Goal: Communication & Community: Share content

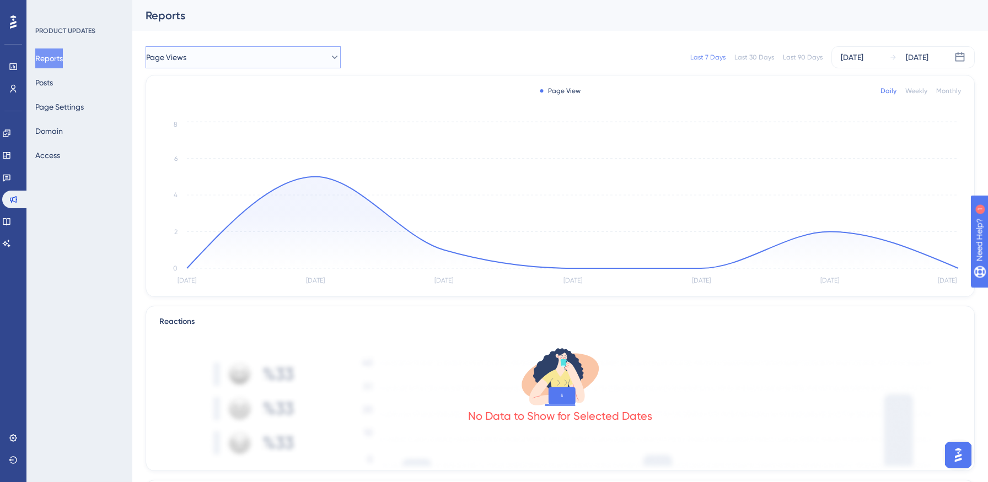
click at [240, 66] on button "Page Views" at bounding box center [243, 57] width 195 height 22
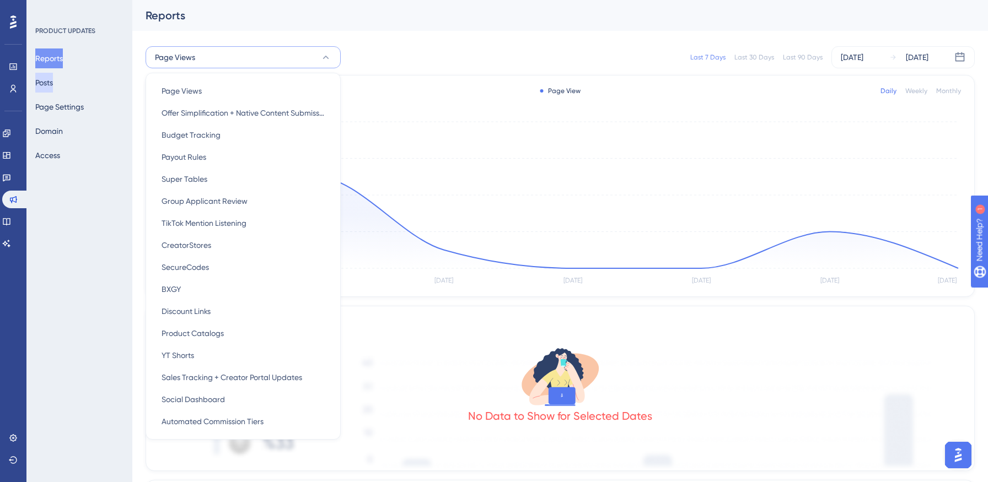
click at [46, 78] on button "Posts" at bounding box center [44, 83] width 18 height 20
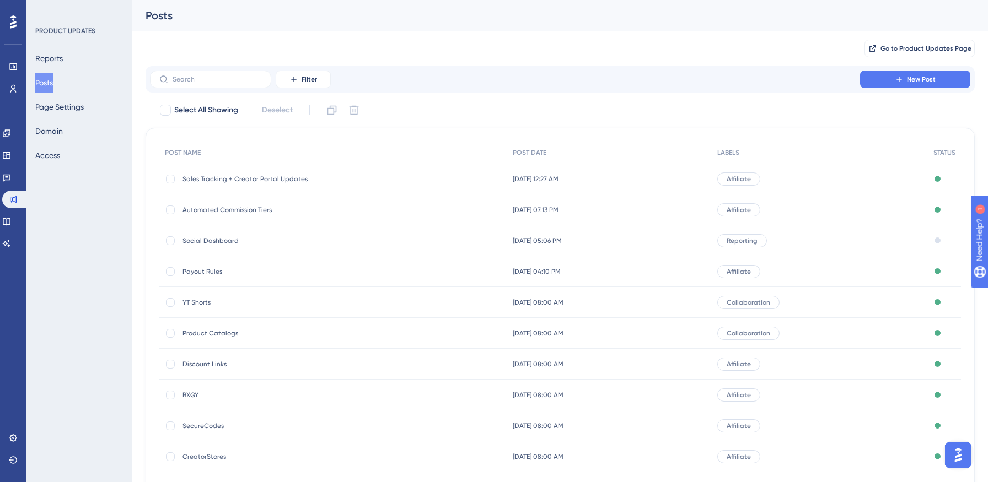
click at [218, 238] on span "Social Dashboard" at bounding box center [270, 241] width 176 height 9
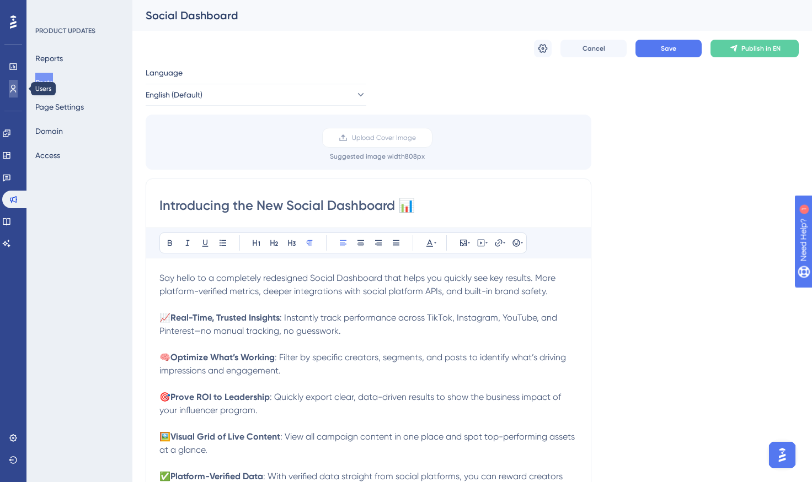
click at [18, 91] on link at bounding box center [13, 89] width 9 height 18
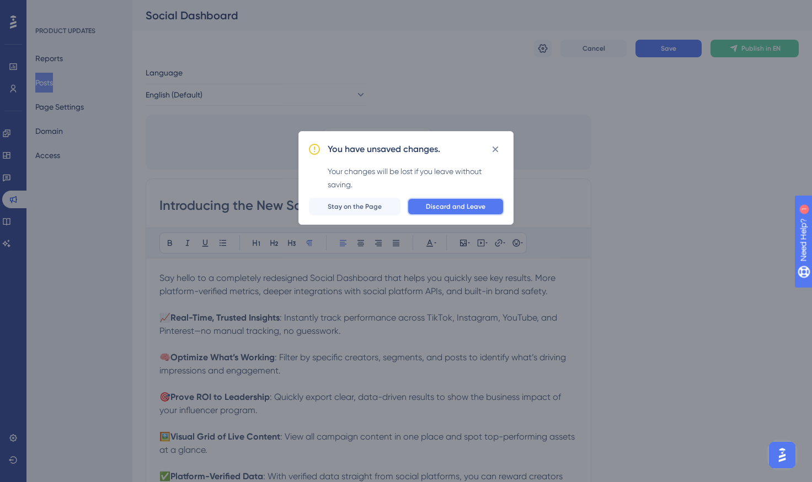
click at [480, 205] on span "Discard and Leave" at bounding box center [456, 206] width 60 height 9
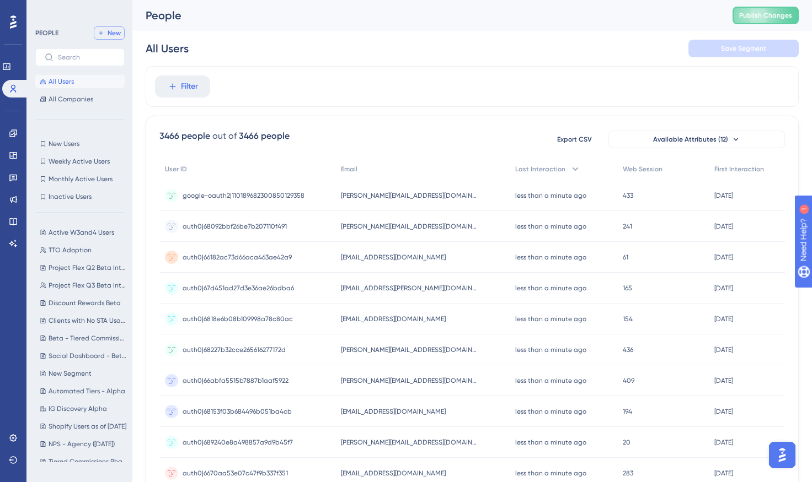
click at [118, 32] on span "New" at bounding box center [114, 33] width 13 height 9
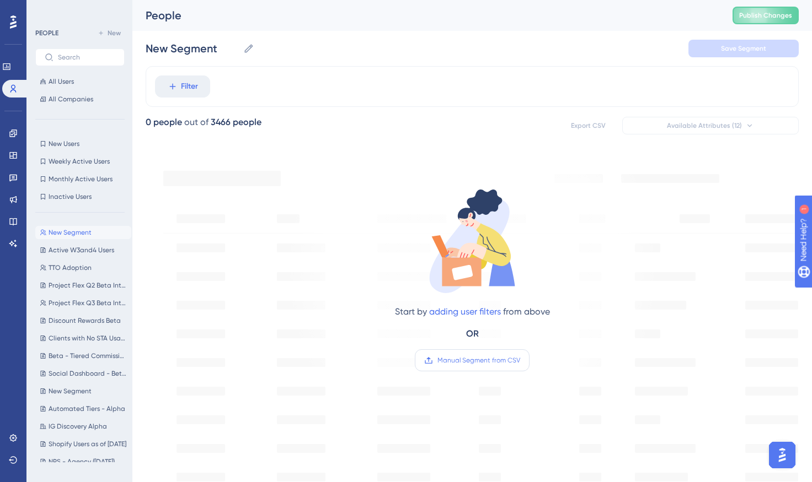
click at [441, 362] on span "Manual Segment from CSV" at bounding box center [478, 360] width 83 height 9
click at [520, 361] on input "Manual Segment from CSV" at bounding box center [520, 361] width 0 height 0
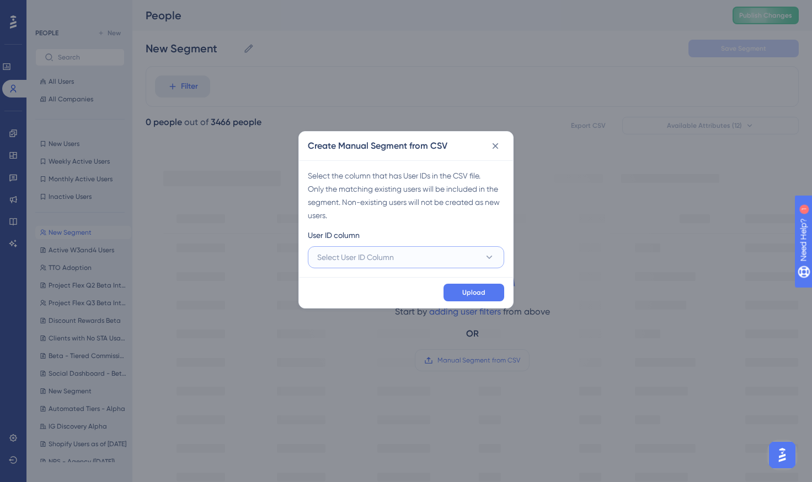
click at [407, 260] on button "Select User ID Column" at bounding box center [406, 257] width 196 height 22
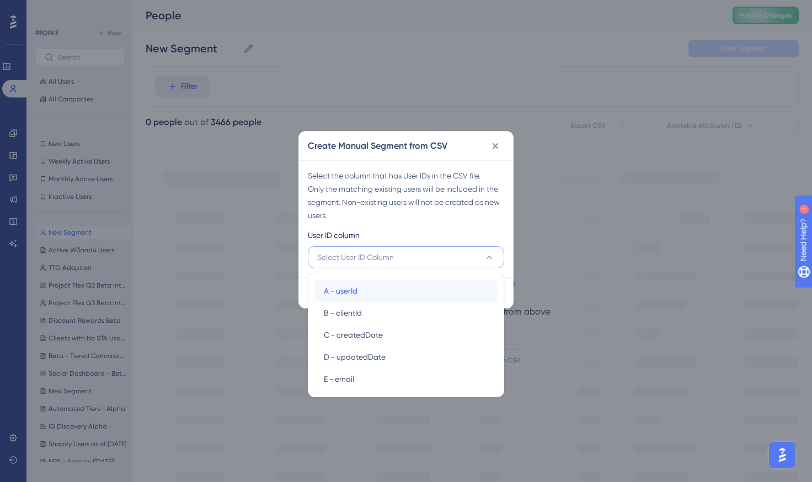
click at [390, 292] on div "A - userId A - userId" at bounding box center [406, 291] width 164 height 22
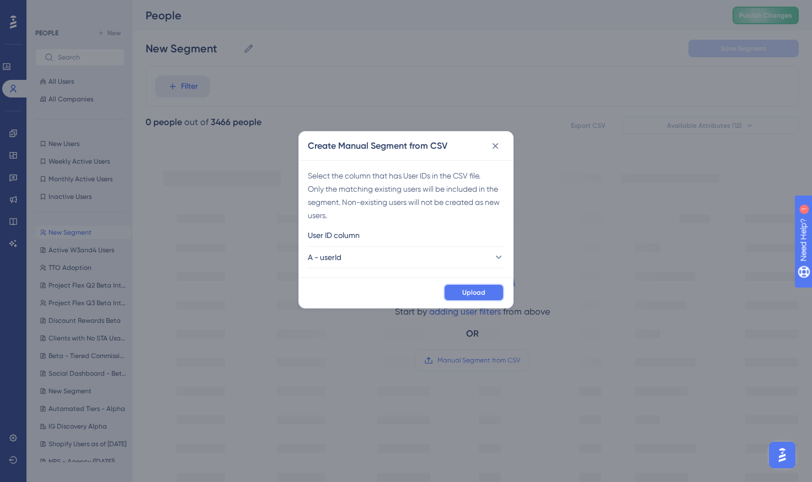
click at [470, 294] on span "Upload" at bounding box center [473, 292] width 23 height 9
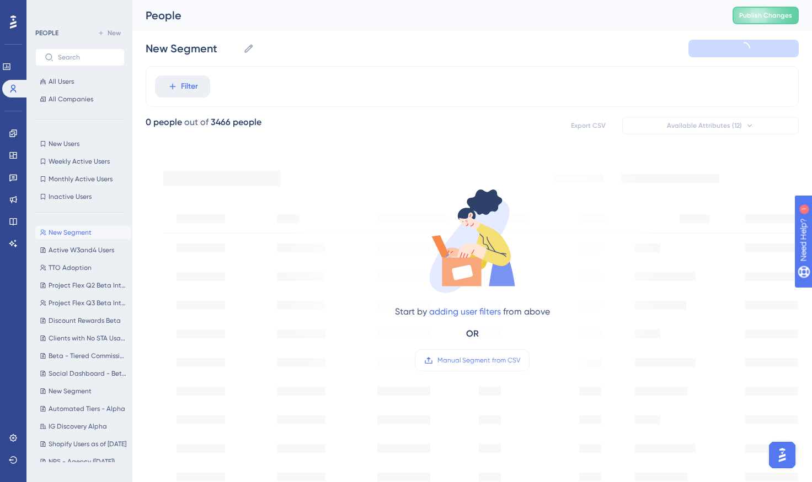
type input "New Segment-1"
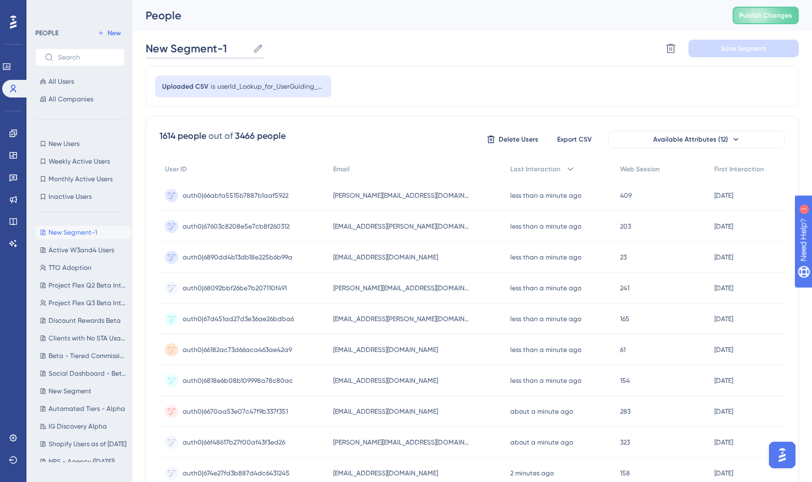
click at [220, 51] on input "New Segment-1" at bounding box center [197, 48] width 103 height 15
drag, startPoint x: 239, startPoint y: 50, endPoint x: 116, endPoint y: 50, distance: 123.5
click at [132, 50] on div "Performance Users Engagement Widgets Feedback Product Updates Knowledge Base AI…" at bounding box center [471, 432] width 679 height 864
click at [503, 44] on div "Clients with Social Dash Enabled Clients with Social Dash Enabled Delete Segmen…" at bounding box center [472, 48] width 653 height 35
click at [751, 51] on span "Save Segment" at bounding box center [743, 48] width 45 height 9
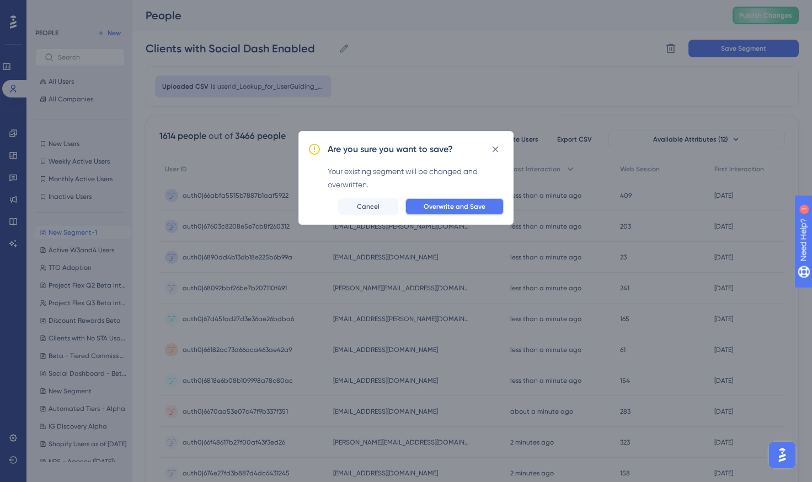
click at [478, 206] on span "Overwrite and Save" at bounding box center [454, 206] width 62 height 9
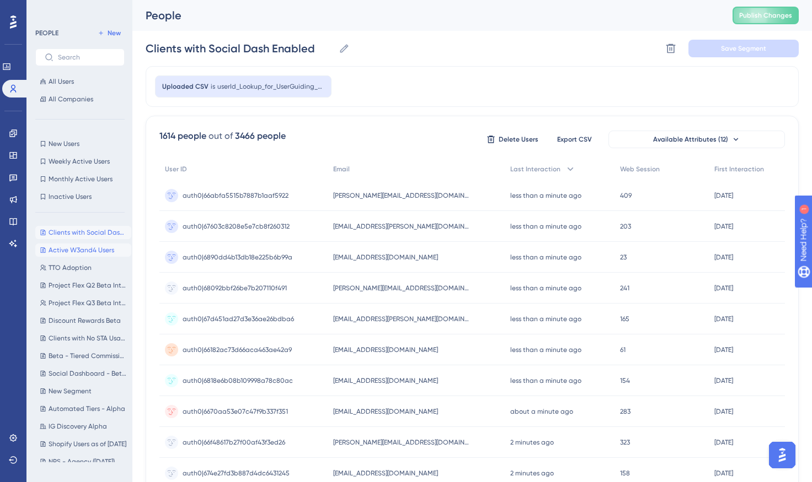
click at [94, 253] on span "Active W3and4 Users" at bounding box center [82, 250] width 66 height 9
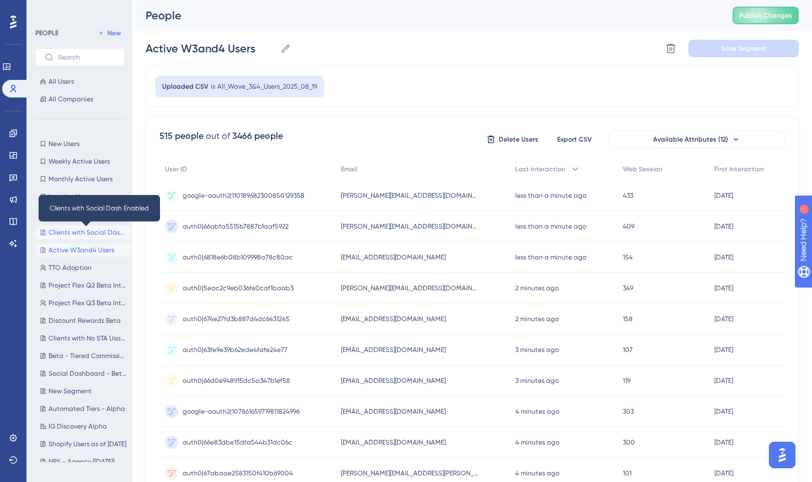
click at [87, 233] on span "Clients with Social Dash Enabled" at bounding box center [88, 232] width 78 height 9
type input "Clients with Social Dash Enabled"
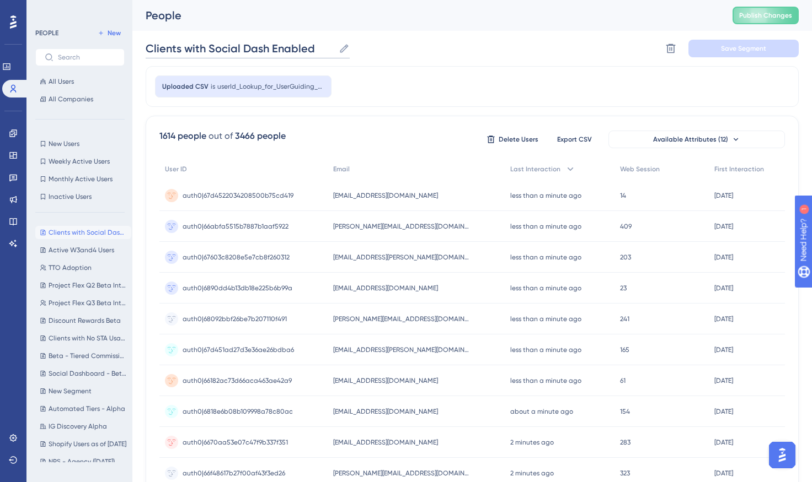
click at [286, 52] on input "Clients with Social Dash Enabled" at bounding box center [240, 48] width 189 height 15
click at [352, 49] on div "Clients with Social Dash Enabled Clients with Social Dash Enabled Delete Segmen…" at bounding box center [472, 48] width 653 height 35
drag, startPoint x: 306, startPoint y: 49, endPoint x: 180, endPoint y: 46, distance: 125.7
click at [180, 46] on input "Clients with Social Dash Enabled" at bounding box center [240, 48] width 189 height 15
drag, startPoint x: 207, startPoint y: 53, endPoint x: 313, endPoint y: 53, distance: 106.4
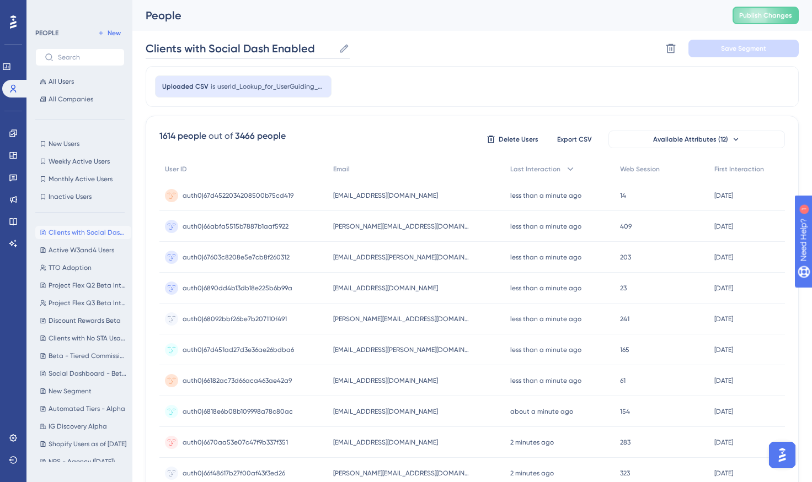
click at [209, 53] on input "Clients with Social Dash Enabled" at bounding box center [240, 48] width 189 height 15
drag, startPoint x: 317, startPoint y: 51, endPoint x: 124, endPoint y: 48, distance: 193.0
click at [132, 48] on div "Performance Users Engagement Widgets Feedback Product Updates Knowledge Base AI…" at bounding box center [471, 432] width 679 height 864
click at [388, 58] on div "Clients with Social Dash Enabled Clients with Social Dash Enabled Delete Segmen…" at bounding box center [472, 48] width 653 height 35
click at [12, 132] on icon at bounding box center [12, 133] width 7 height 7
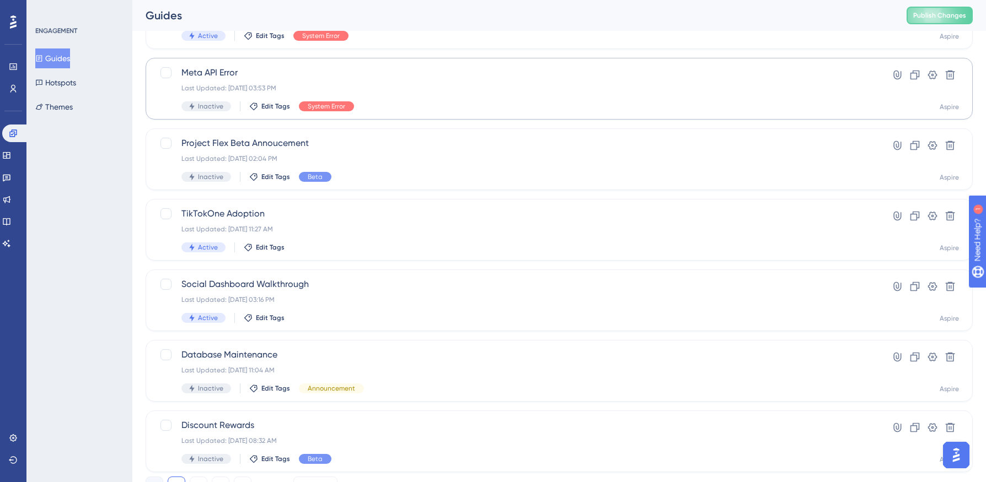
scroll to position [354, 0]
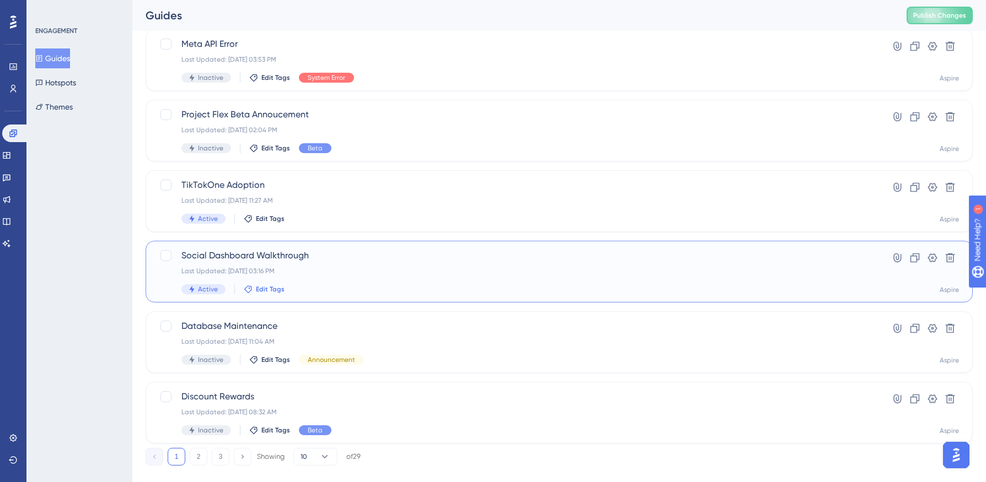
click at [261, 289] on span "Edit Tags" at bounding box center [270, 289] width 29 height 9
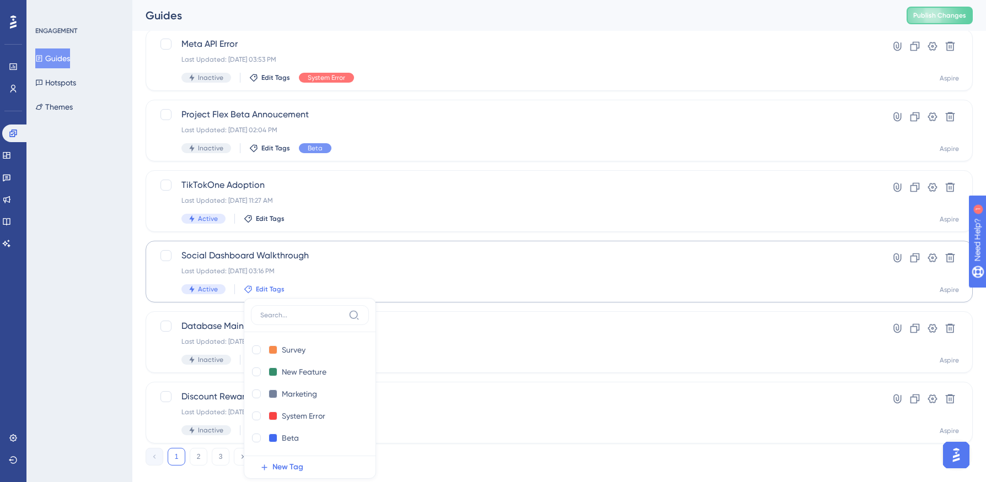
scroll to position [373, 0]
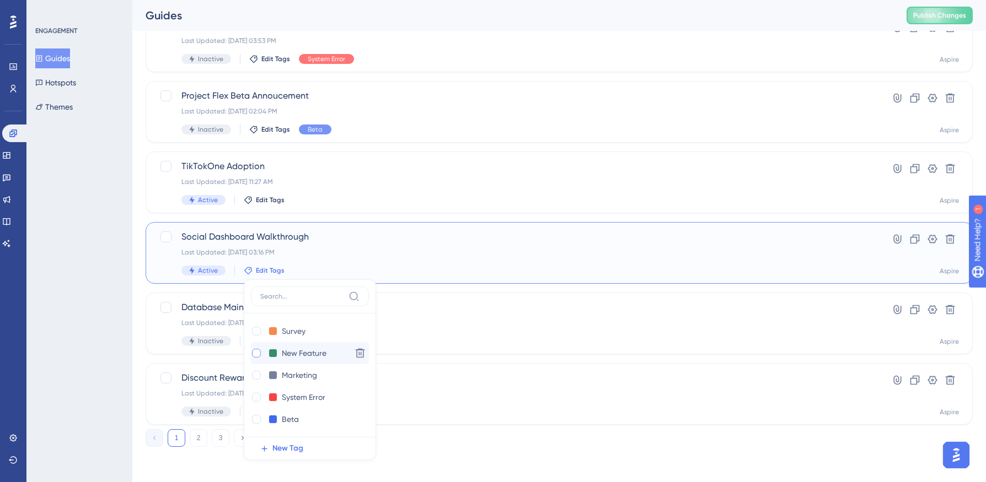
click at [256, 354] on div at bounding box center [256, 353] width 9 height 9
checkbox input "true"
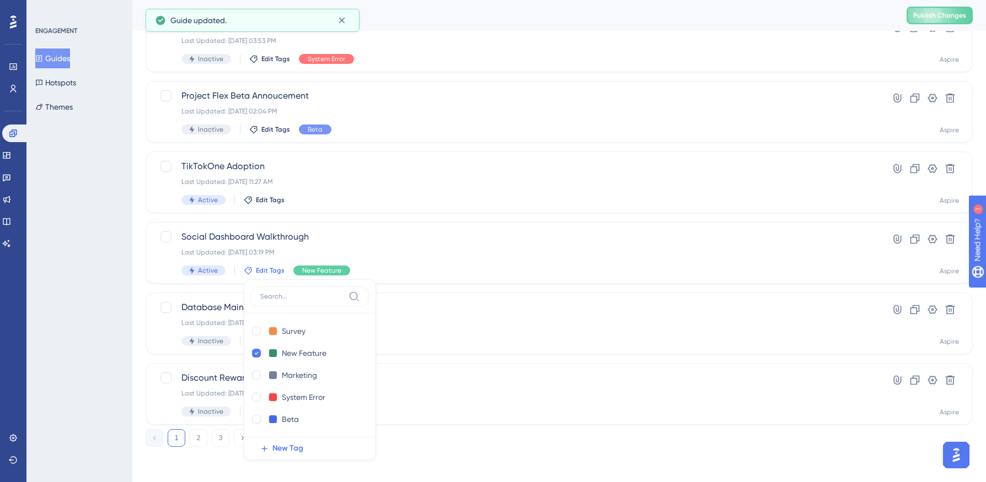
click at [112, 299] on div "ENGAGEMENT Guides Hotspots Themes" at bounding box center [79, 241] width 106 height 482
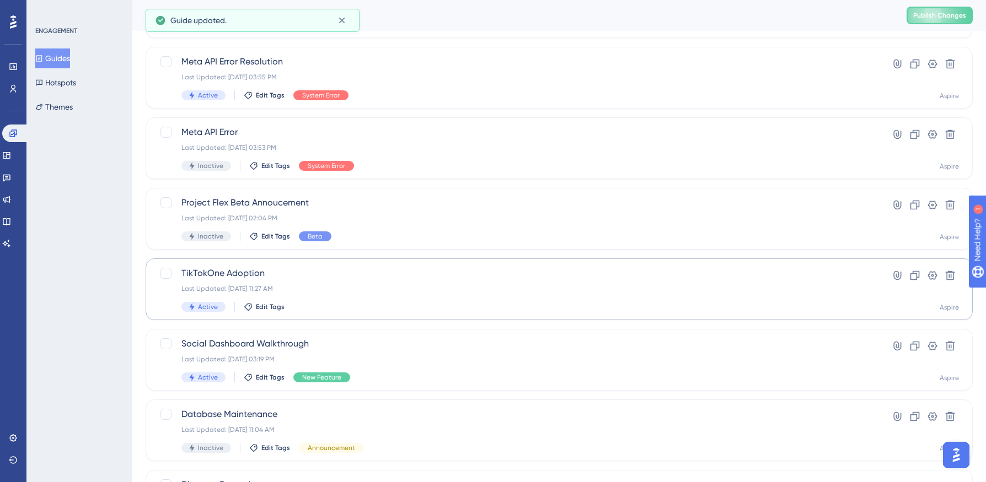
scroll to position [268, 0]
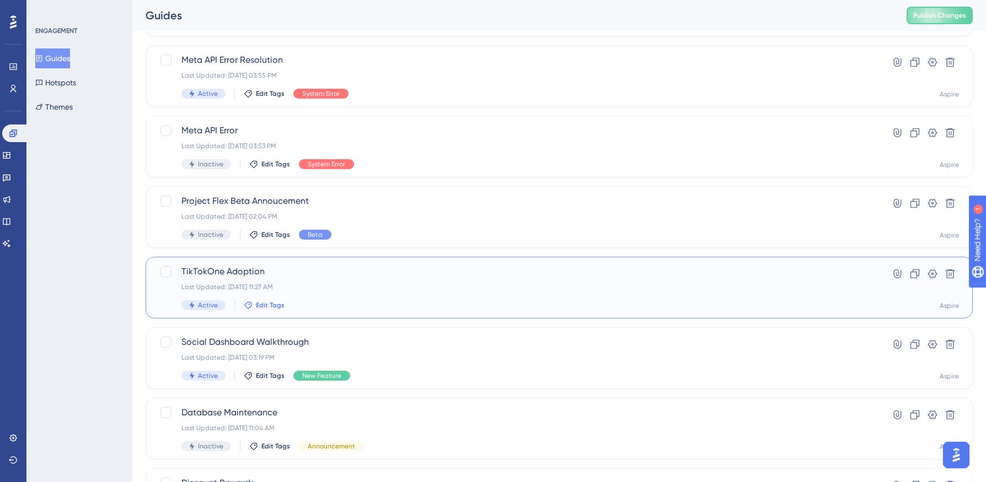
click at [265, 304] on span "Edit Tags" at bounding box center [270, 305] width 29 height 9
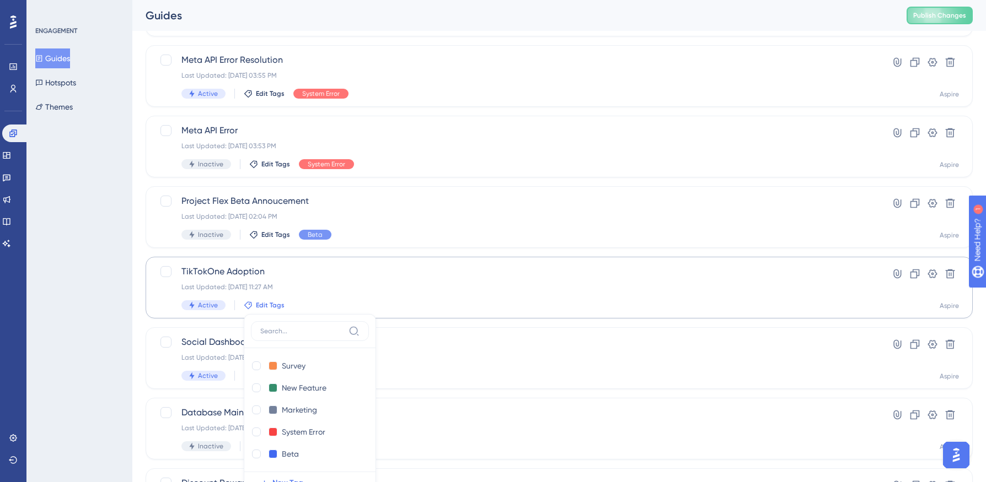
scroll to position [373, 0]
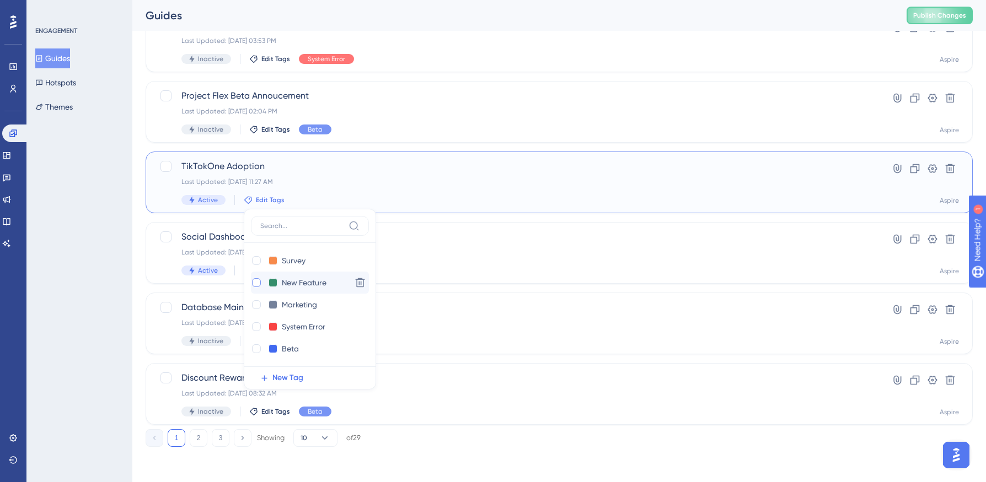
click at [253, 283] on div at bounding box center [256, 282] width 9 height 9
checkbox input "true"
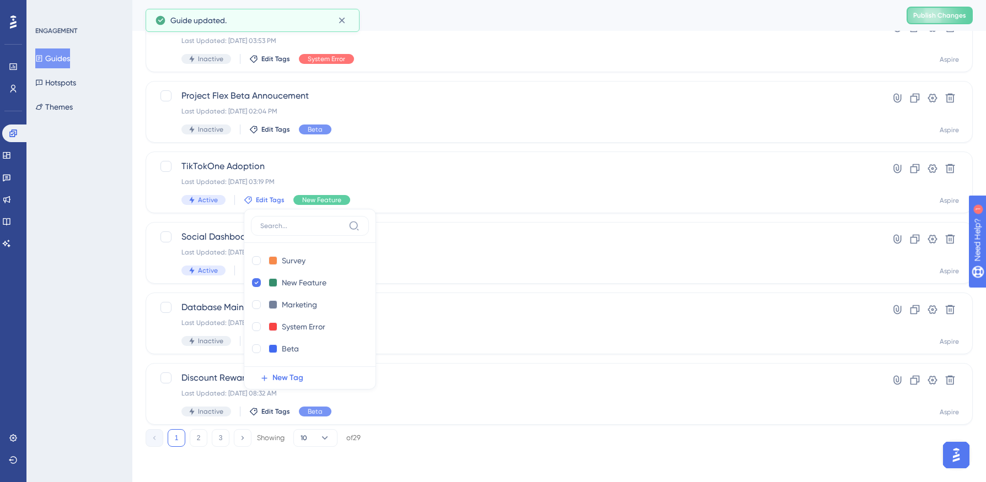
click at [76, 273] on div "ENGAGEMENT Guides Hotspots Themes" at bounding box center [79, 241] width 106 height 482
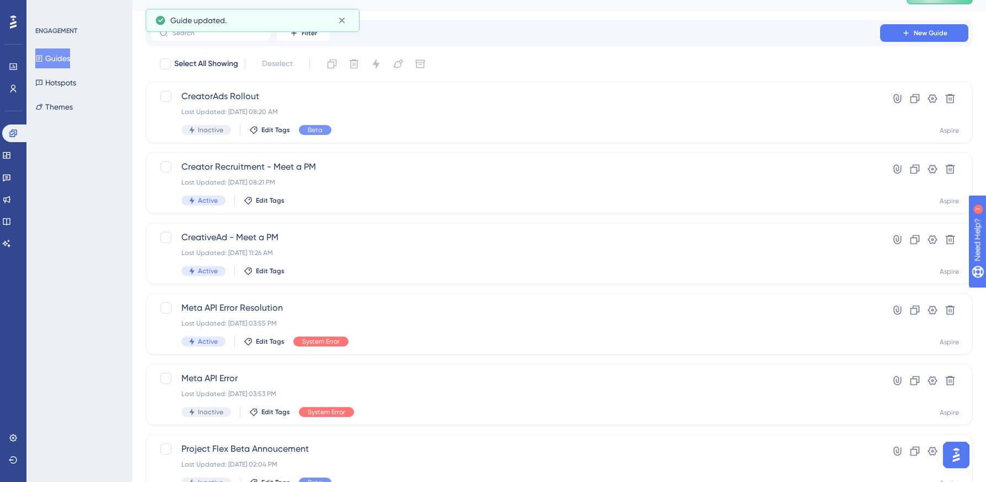
scroll to position [0, 0]
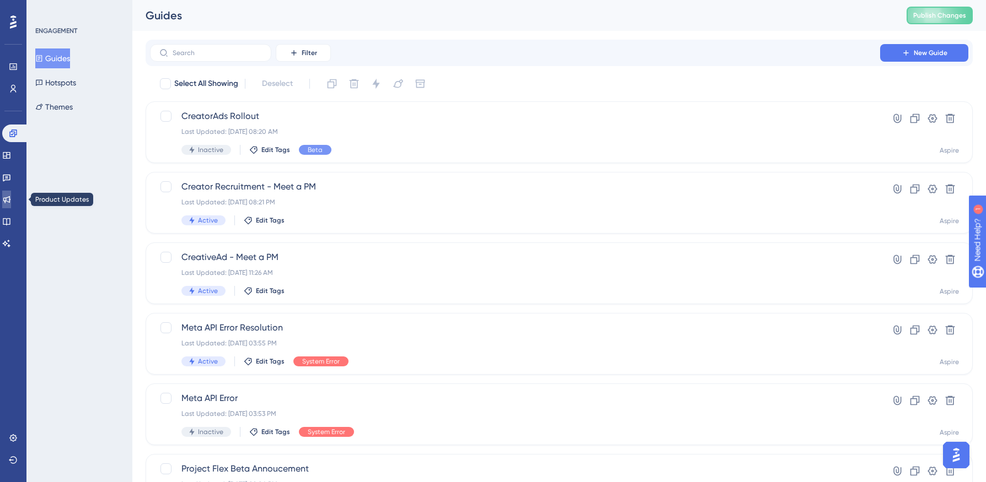
click at [11, 201] on link at bounding box center [6, 200] width 9 height 18
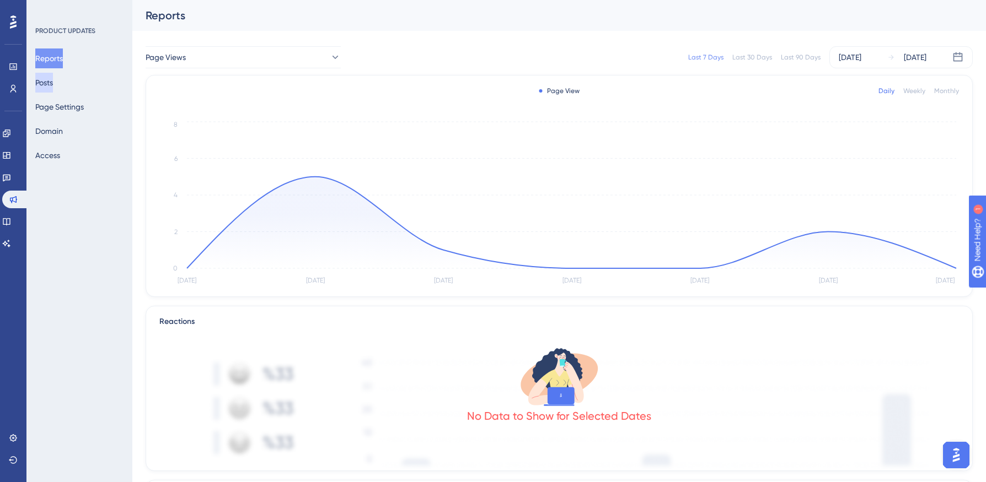
click at [53, 82] on button "Posts" at bounding box center [44, 83] width 18 height 20
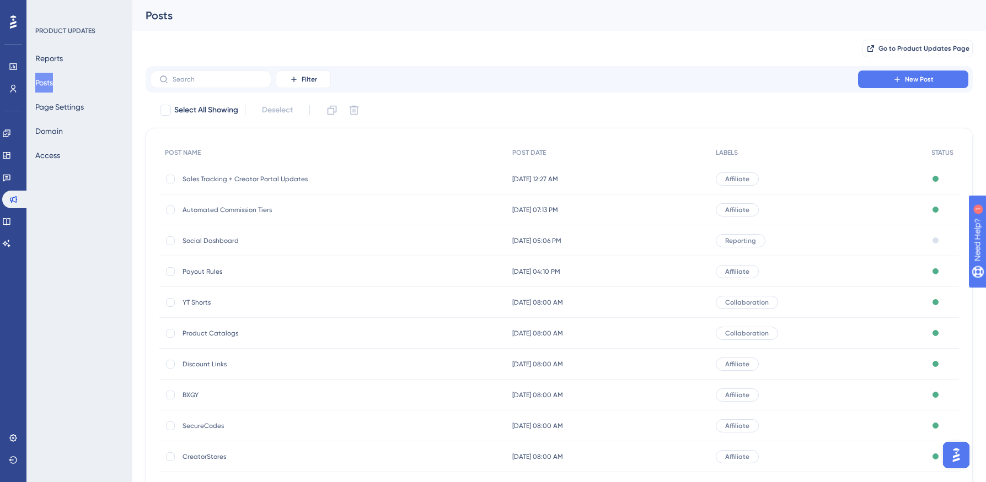
click at [222, 238] on span "Social Dashboard" at bounding box center [270, 241] width 176 height 9
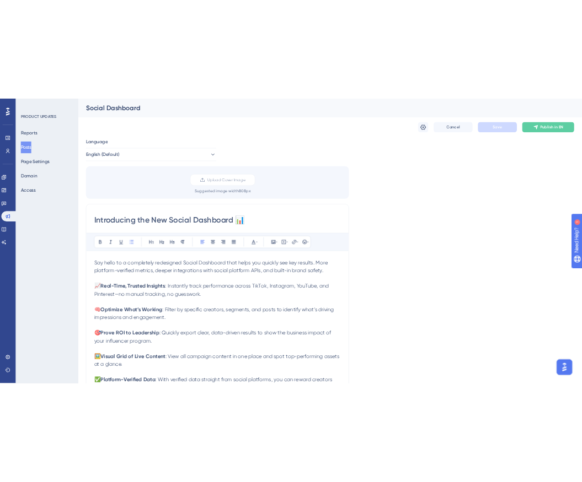
scroll to position [111, 0]
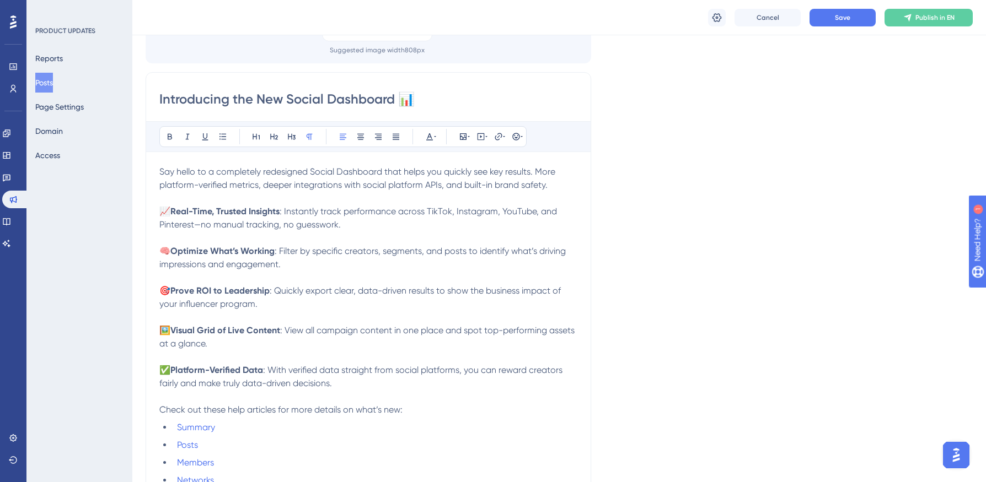
drag, startPoint x: 404, startPoint y: 172, endPoint x: 563, endPoint y: 185, distance: 159.8
click at [563, 185] on p "Say hello to a completely redesigned Social Dashboard that helps you quickly se…" at bounding box center [368, 178] width 418 height 26
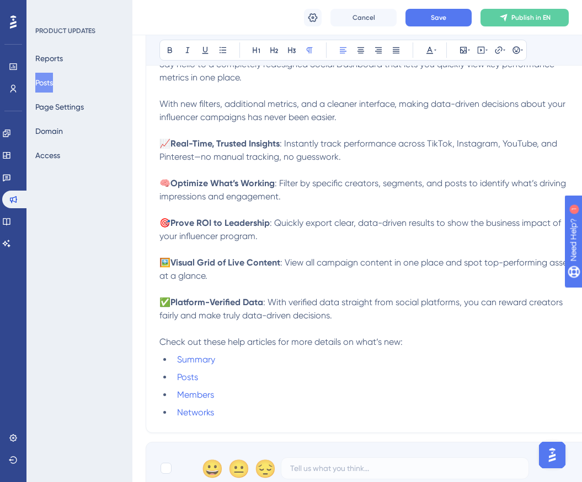
scroll to position [220, 0]
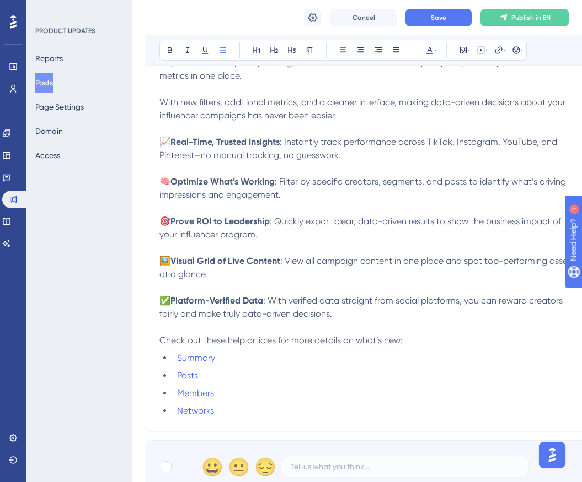
click at [240, 415] on li "Networks" at bounding box center [375, 411] width 405 height 13
click at [415, 343] on p "Check out these help articles for more details on what’s new:" at bounding box center [368, 340] width 418 height 13
drag, startPoint x: 228, startPoint y: 362, endPoint x: 170, endPoint y: 362, distance: 58.4
click at [170, 362] on ul "Summary Posts Members Networks" at bounding box center [368, 385] width 418 height 66
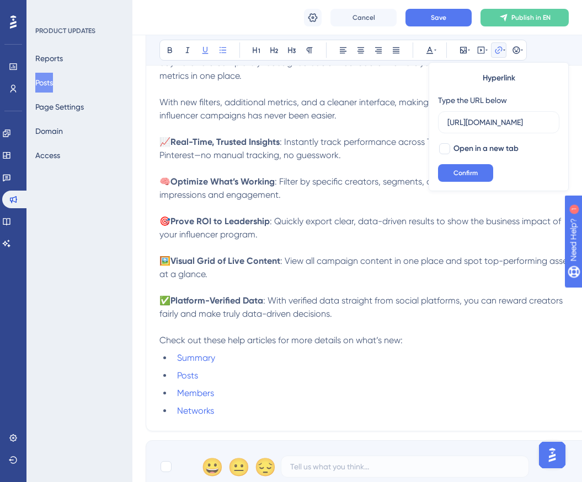
scroll to position [0, 0]
click at [229, 372] on li "Posts" at bounding box center [375, 375] width 405 height 13
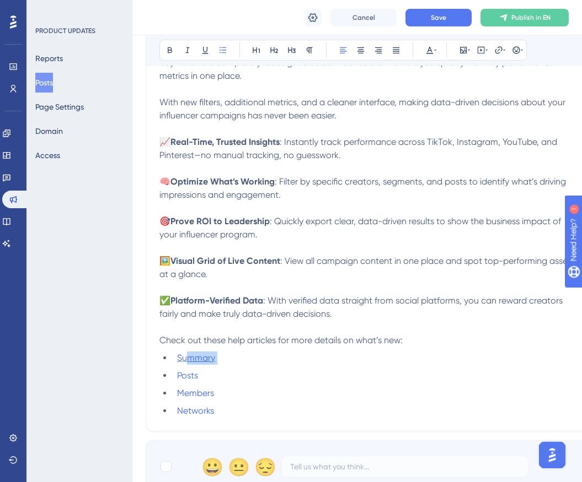
drag, startPoint x: 224, startPoint y: 359, endPoint x: 184, endPoint y: 359, distance: 40.2
click at [183, 359] on li "Summary" at bounding box center [375, 358] width 405 height 13
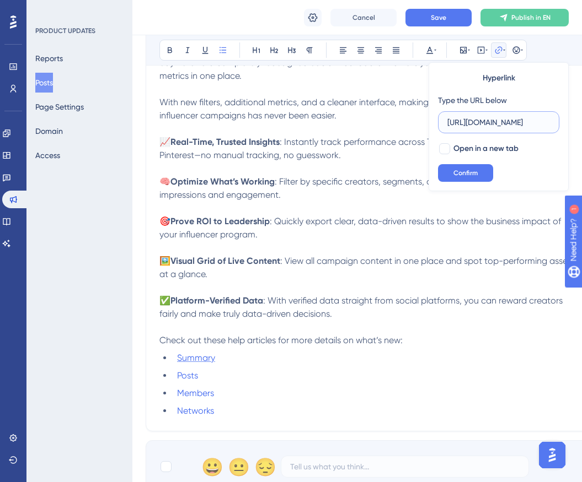
scroll to position [0, 202]
click at [176, 362] on li "Summary" at bounding box center [375, 358] width 405 height 13
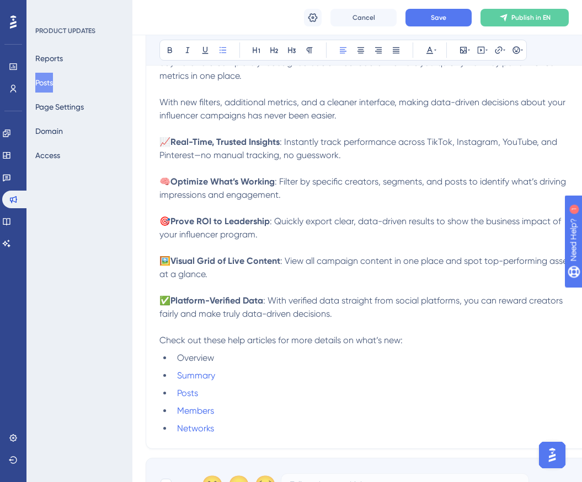
click at [198, 360] on span "Overview" at bounding box center [195, 358] width 37 height 10
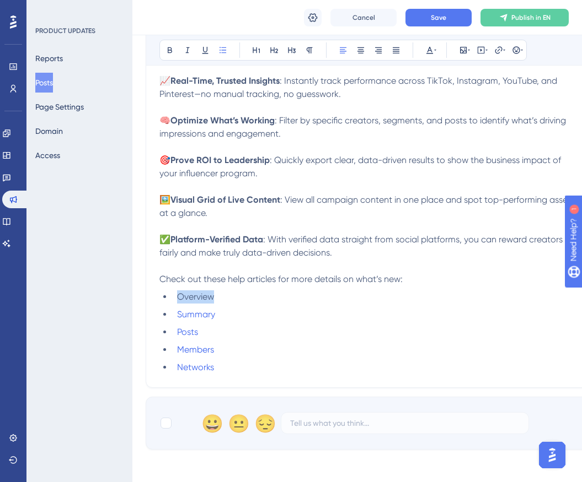
scroll to position [283, 0]
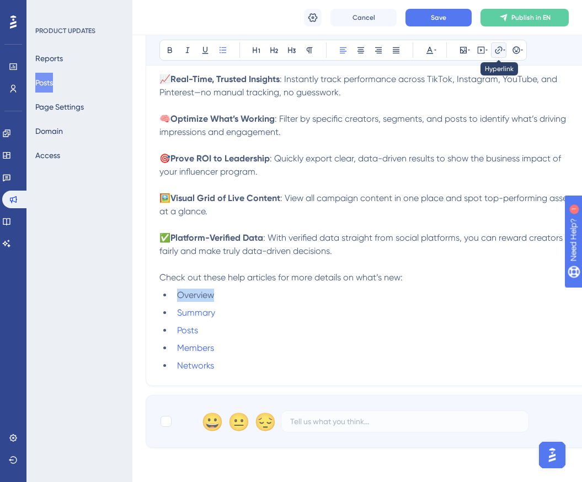
click at [498, 49] on icon at bounding box center [498, 50] width 9 height 9
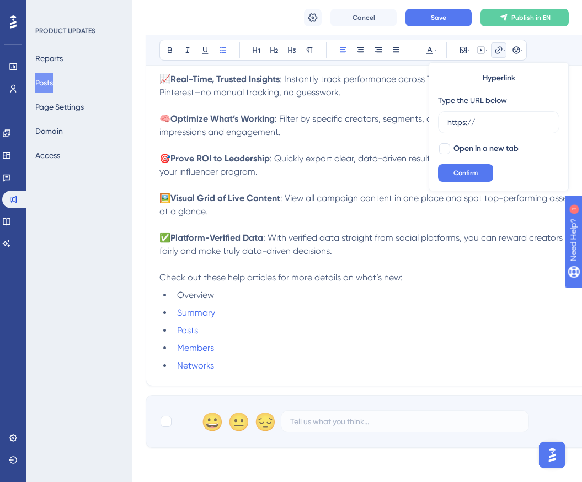
drag, startPoint x: 491, startPoint y: 127, endPoint x: 412, endPoint y: 127, distance: 79.4
click at [412, 127] on div "Bold Italic Underline Bullet Point Heading 1 Heading 2 Heading 3 Normal Align L…" at bounding box center [368, 160] width 418 height 423
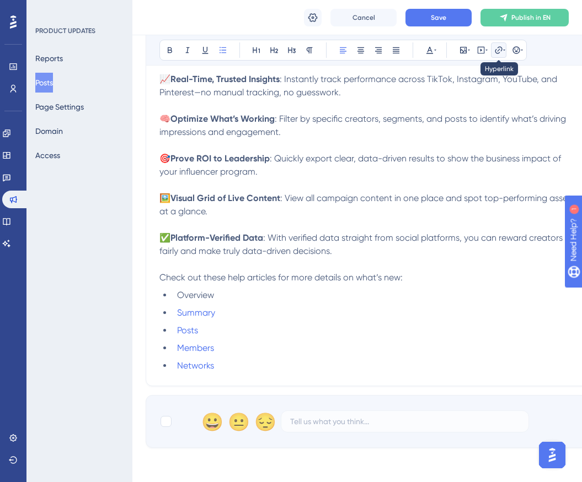
click at [495, 52] on icon at bounding box center [498, 49] width 7 height 7
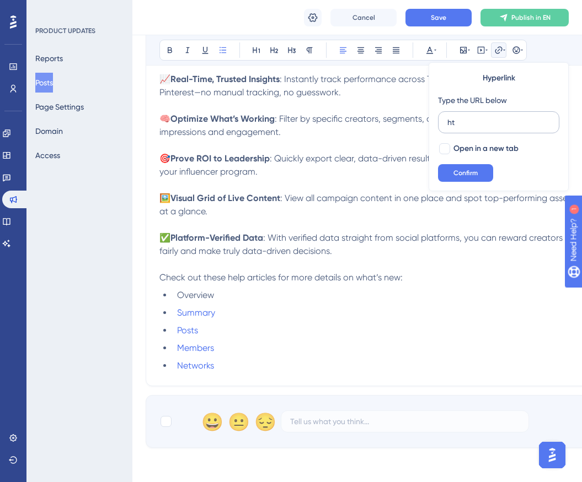
type input "h"
type input "[URL][DOMAIN_NAME]"
click at [444, 148] on div at bounding box center [444, 148] width 11 height 11
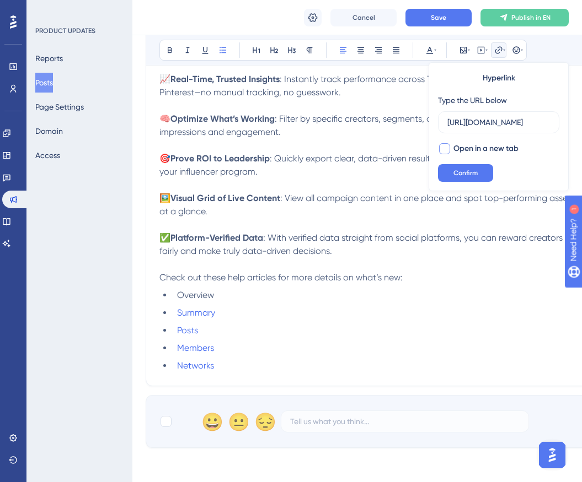
checkbox input "true"
click at [469, 173] on span "Confirm" at bounding box center [465, 173] width 24 height 9
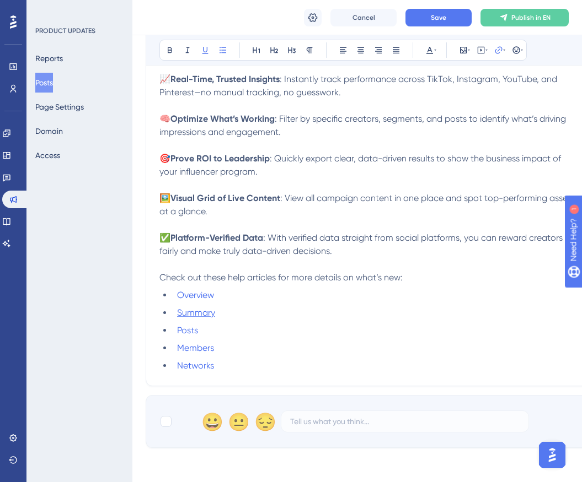
click at [196, 309] on span "Summary" at bounding box center [196, 313] width 38 height 10
click at [196, 317] on span "Summary" at bounding box center [196, 313] width 38 height 10
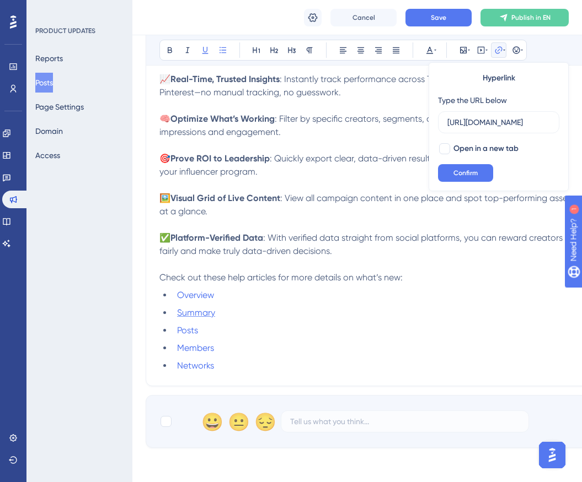
scroll to position [0, 202]
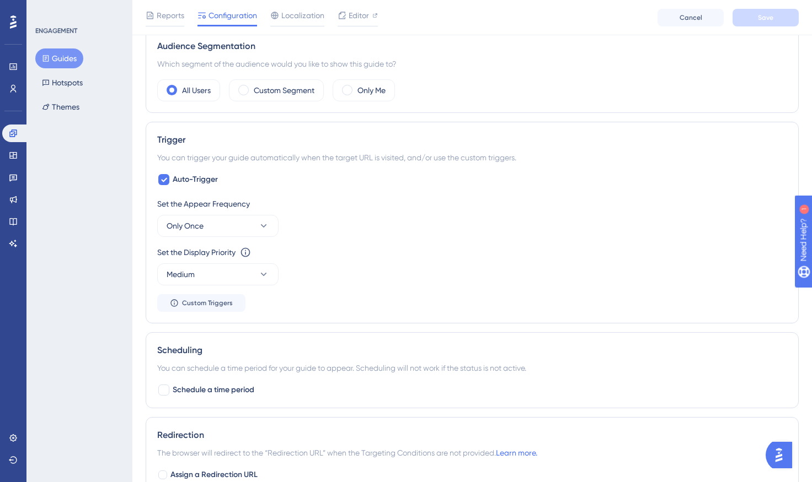
scroll to position [445, 0]
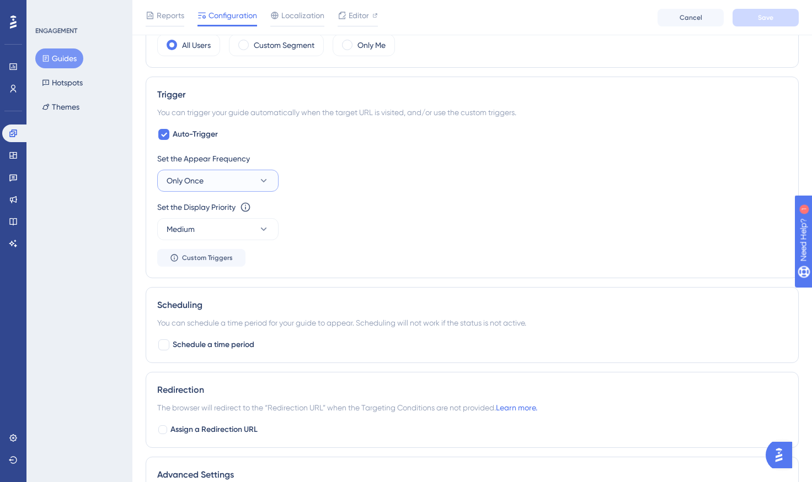
click at [247, 179] on button "Only Once" at bounding box center [217, 181] width 121 height 22
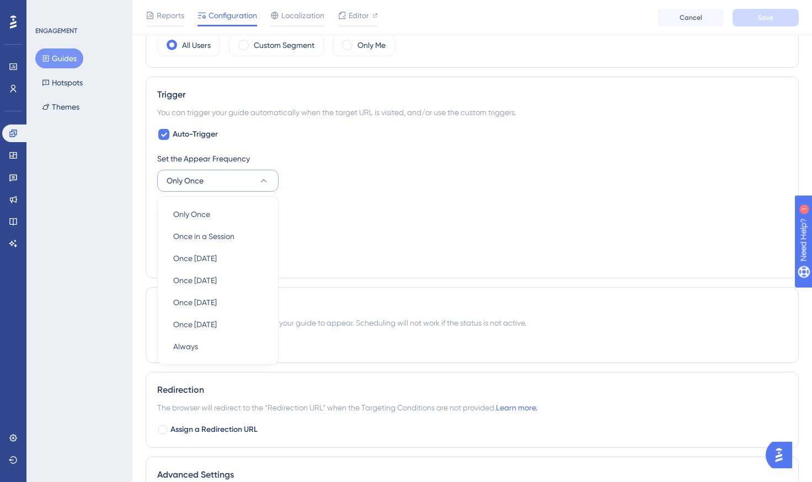
scroll to position [478, 0]
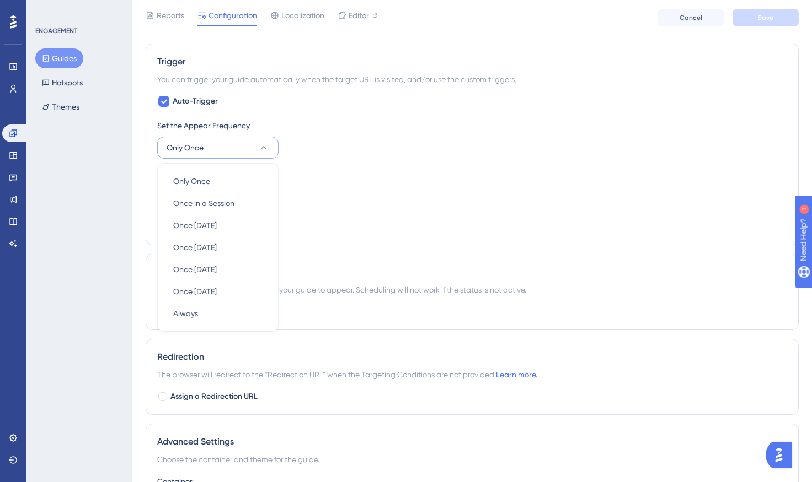
click at [128, 245] on div "ENGAGEMENT Guides Hotspots Themes" at bounding box center [79, 241] width 106 height 482
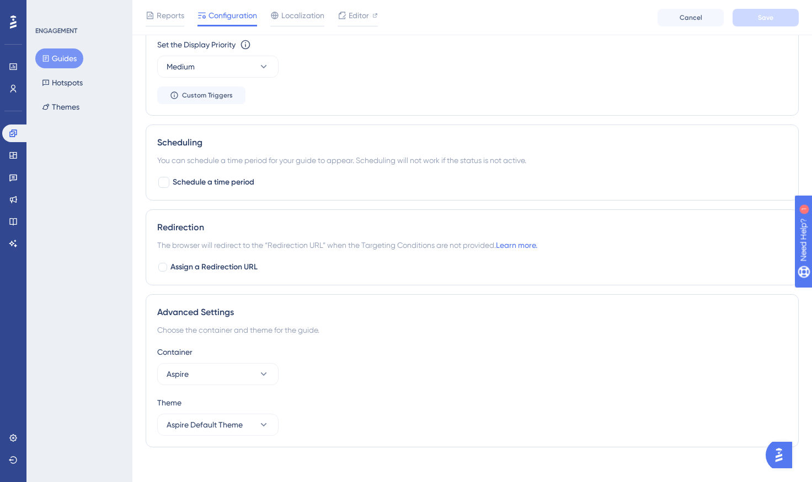
scroll to position [617, 0]
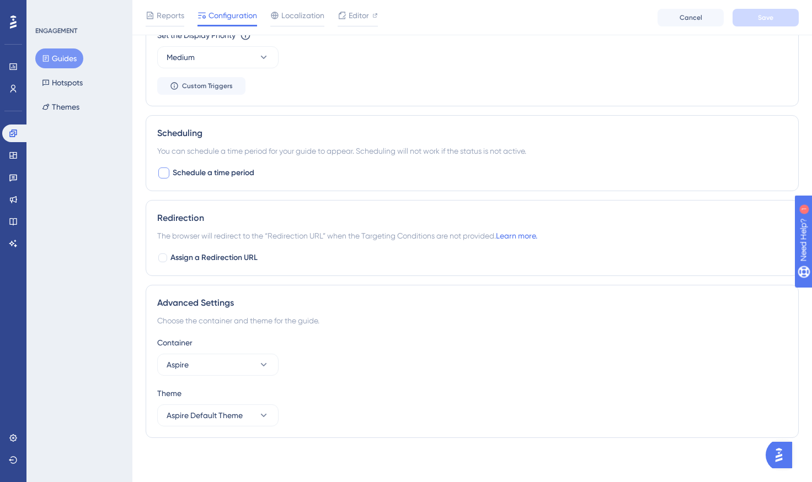
click at [221, 171] on span "Schedule a time period" at bounding box center [214, 172] width 82 height 13
checkbox input "true"
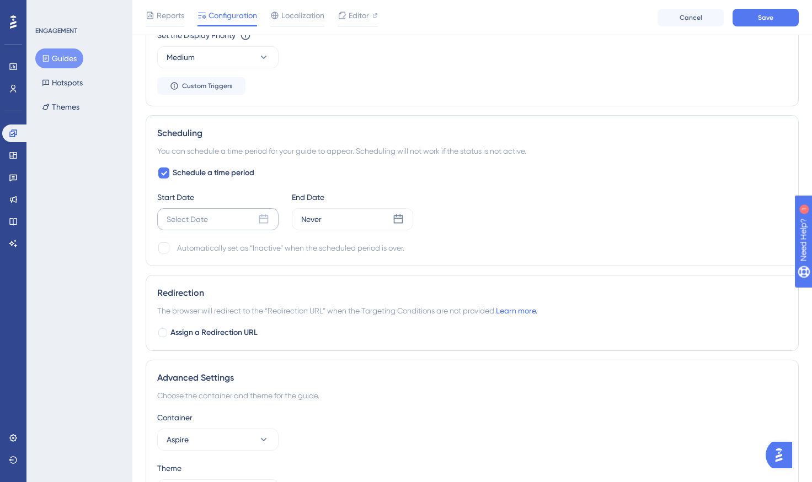
click at [182, 219] on div "Select Date" at bounding box center [186, 219] width 41 height 13
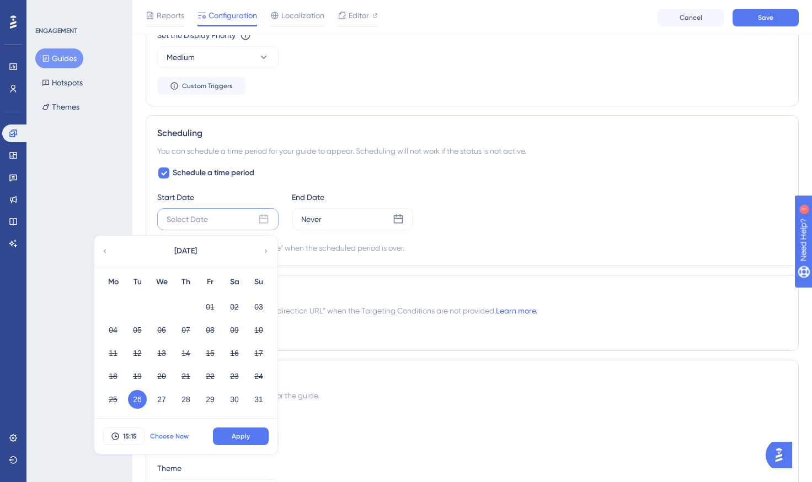
click at [171, 439] on span "Choose Now" at bounding box center [169, 436] width 39 height 9
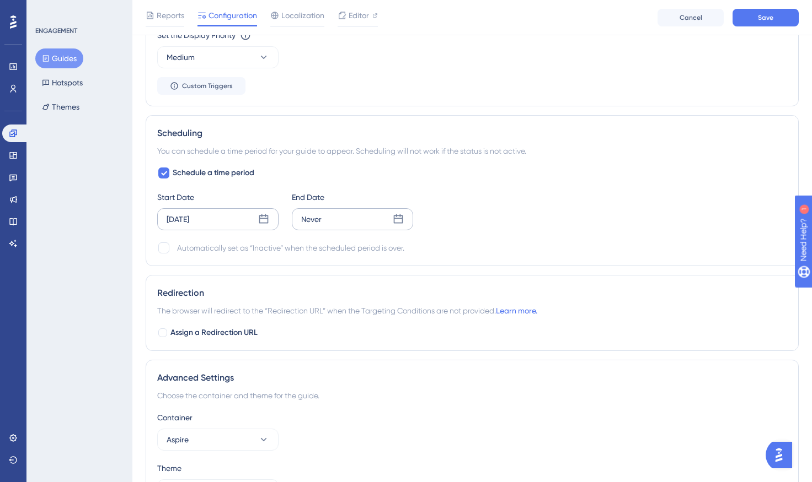
click at [351, 219] on div "Never" at bounding box center [352, 219] width 121 height 22
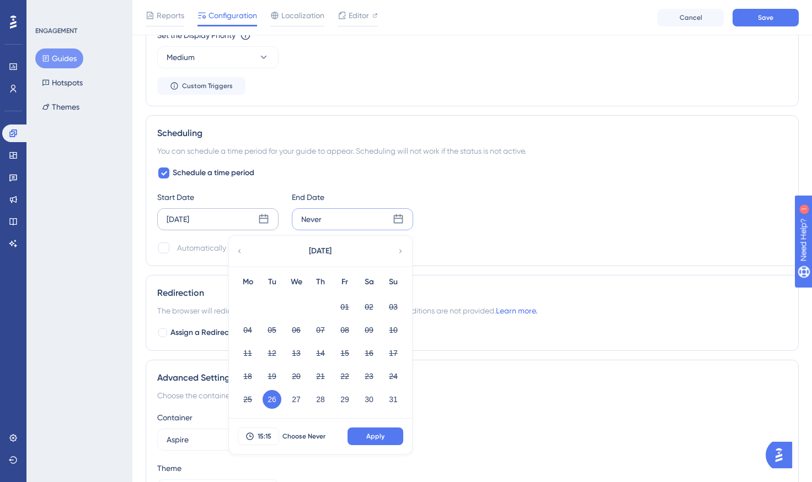
click at [400, 249] on icon at bounding box center [400, 251] width 8 height 10
click at [391, 331] on button "14" at bounding box center [393, 330] width 19 height 19
click at [271, 434] on button "15:15" at bounding box center [258, 437] width 41 height 18
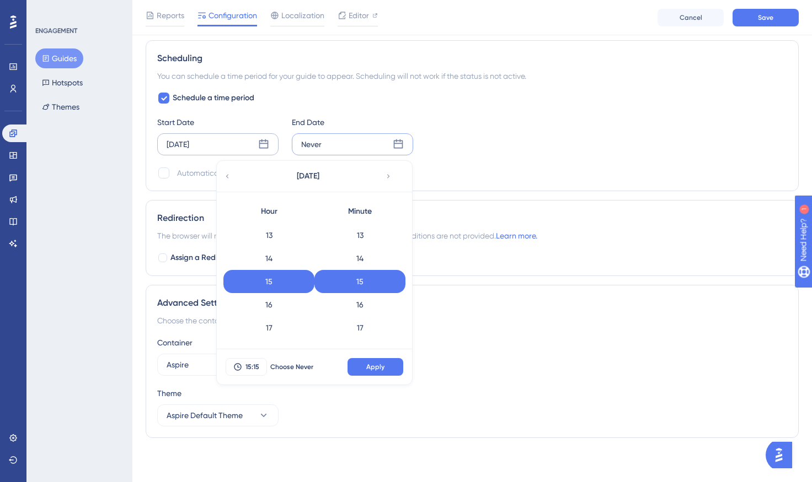
scroll to position [438, 0]
click at [272, 328] on div "23" at bounding box center [268, 329] width 91 height 23
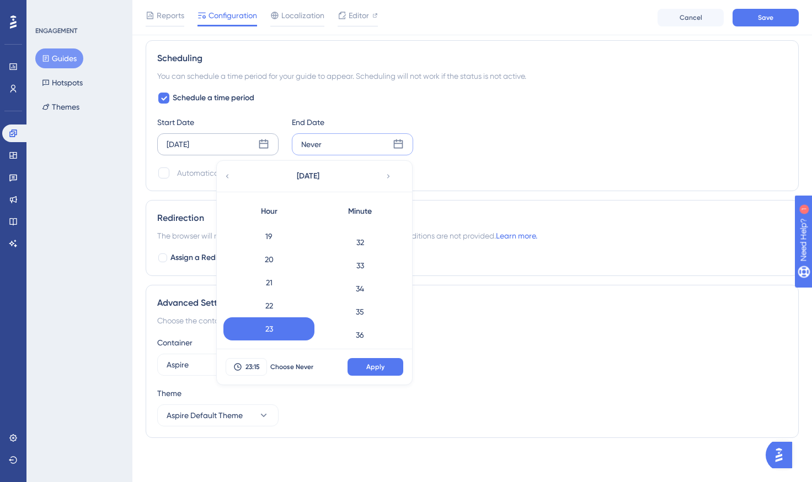
scroll to position [1271, 0]
click at [361, 332] on div "59" at bounding box center [359, 329] width 91 height 23
click at [361, 364] on button "Apply" at bounding box center [375, 367] width 56 height 18
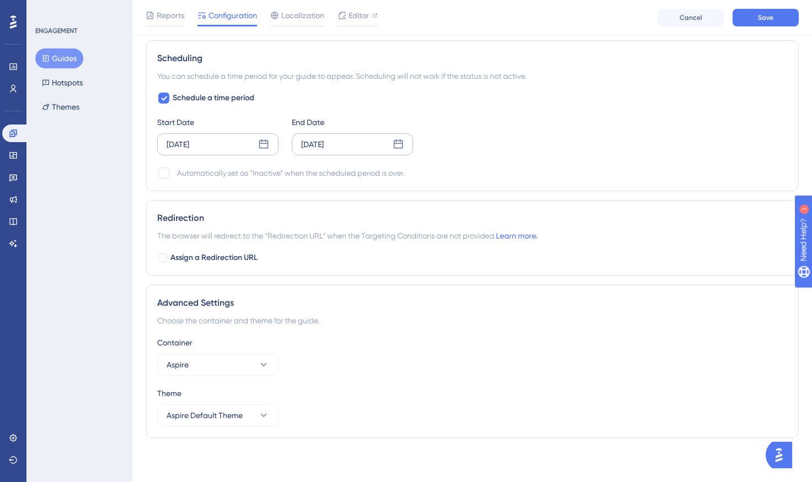
click at [97, 274] on div "ENGAGEMENT Guides Hotspots Themes" at bounding box center [79, 241] width 106 height 482
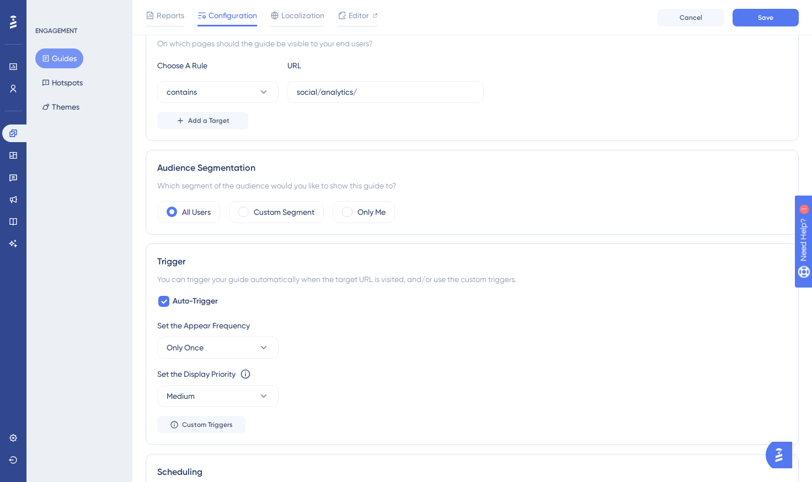
scroll to position [281, 0]
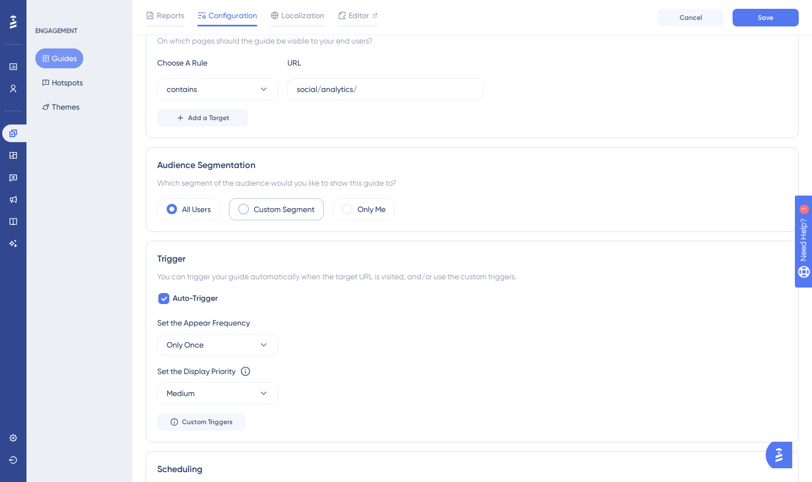
click at [289, 216] on div "Custom Segment" at bounding box center [276, 209] width 95 height 22
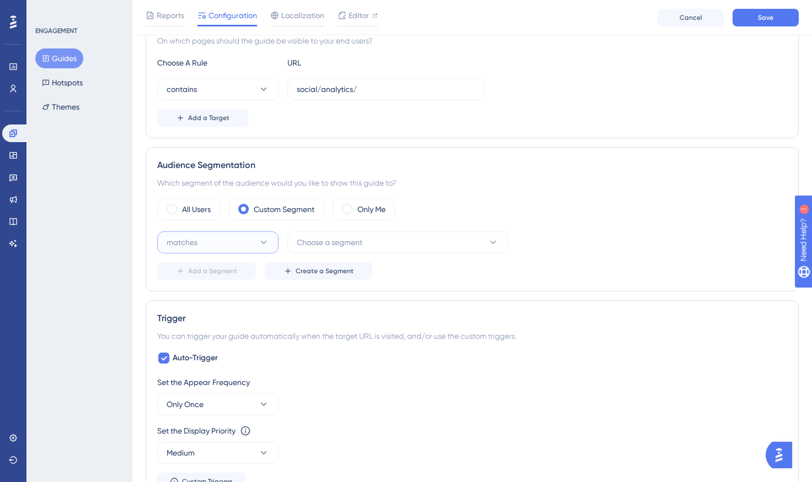
click at [240, 249] on button "matches" at bounding box center [217, 243] width 121 height 22
click at [235, 267] on div "matches matches" at bounding box center [217, 276] width 89 height 22
click at [332, 249] on button "Choose a segment" at bounding box center [397, 243] width 221 height 22
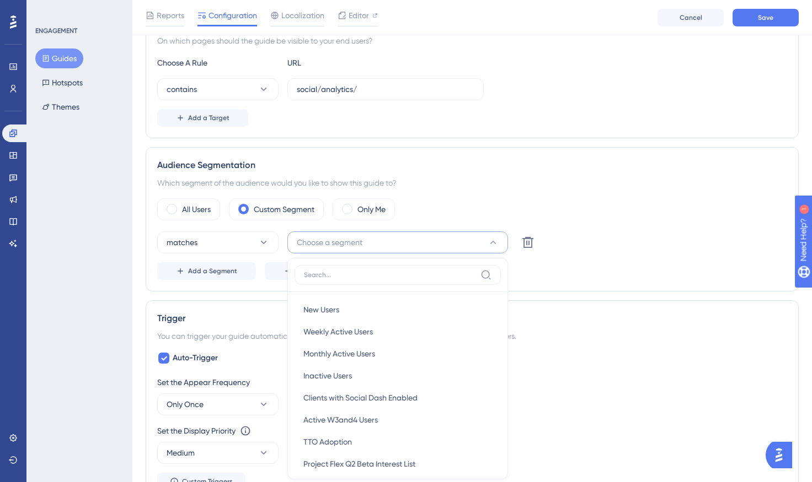
scroll to position [400, 0]
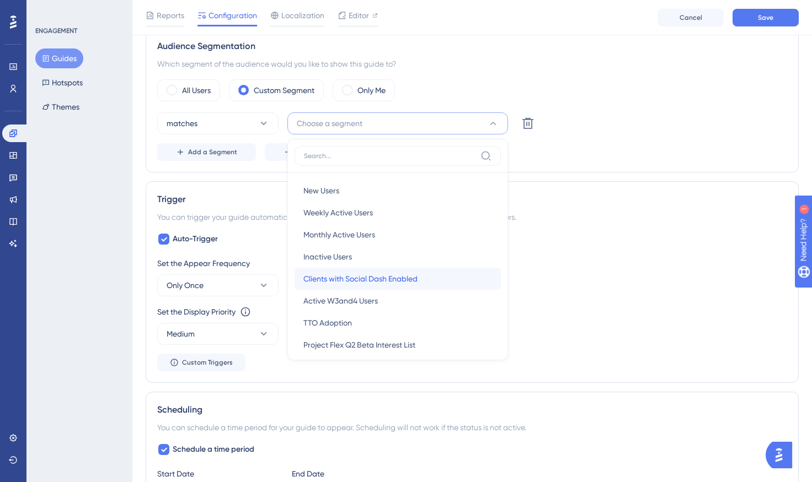
click at [367, 272] on span "Clients with Social Dash Enabled" at bounding box center [360, 278] width 114 height 13
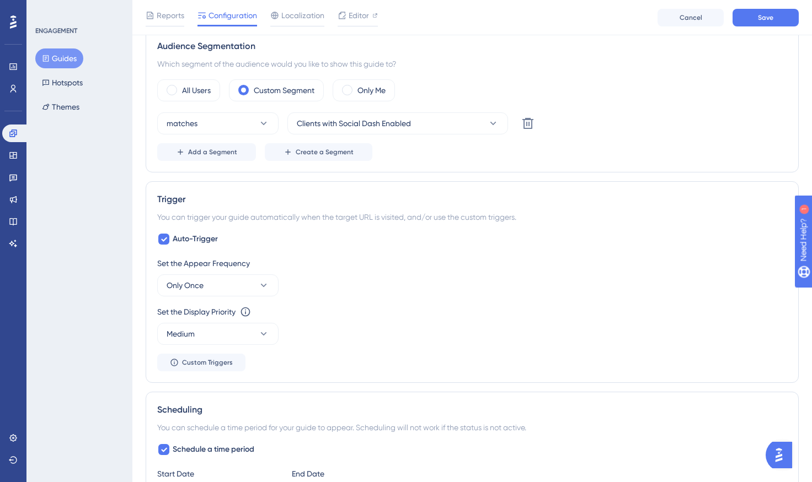
click at [102, 210] on div "ENGAGEMENT Guides Hotspots Themes" at bounding box center [79, 241] width 106 height 482
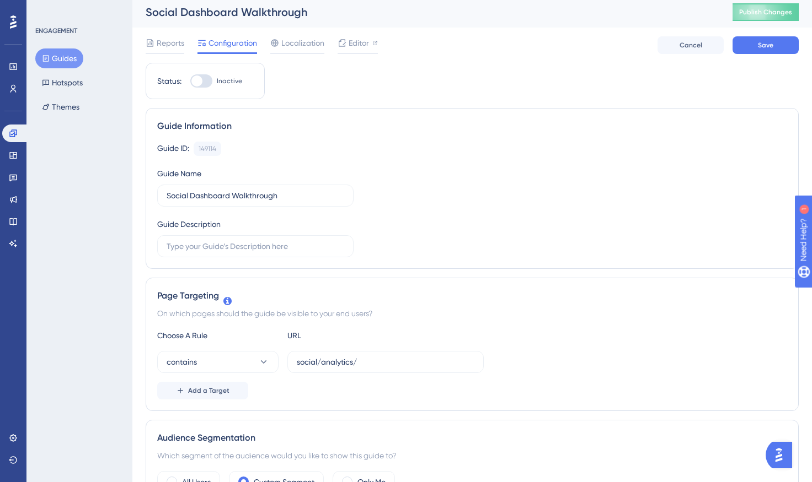
scroll to position [0, 0]
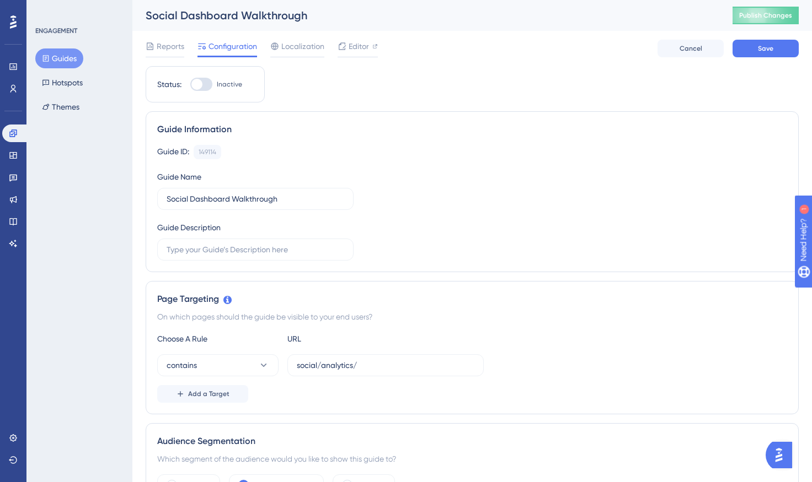
click at [199, 83] on div at bounding box center [196, 84] width 11 height 11
click at [190, 84] on input "Inactive" at bounding box center [190, 84] width 1 height 1
checkbox input "true"
click at [759, 50] on span "Save" at bounding box center [765, 48] width 15 height 9
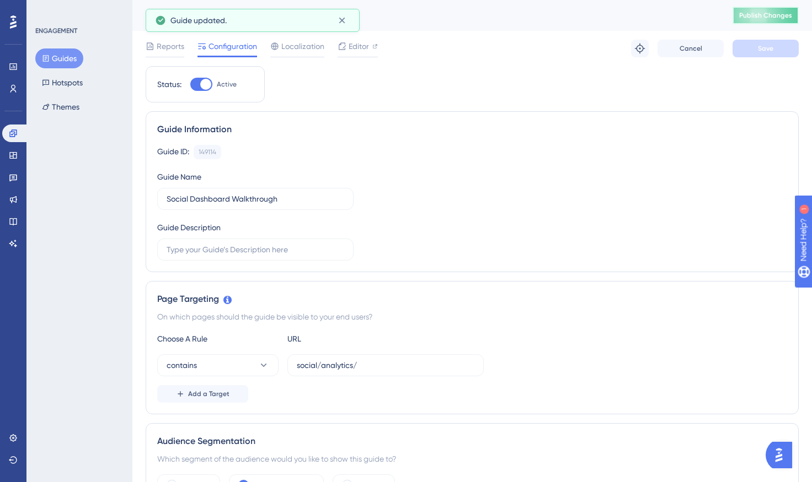
click at [0, 0] on button "Publish Changes" at bounding box center [0, 0] width 0 height 0
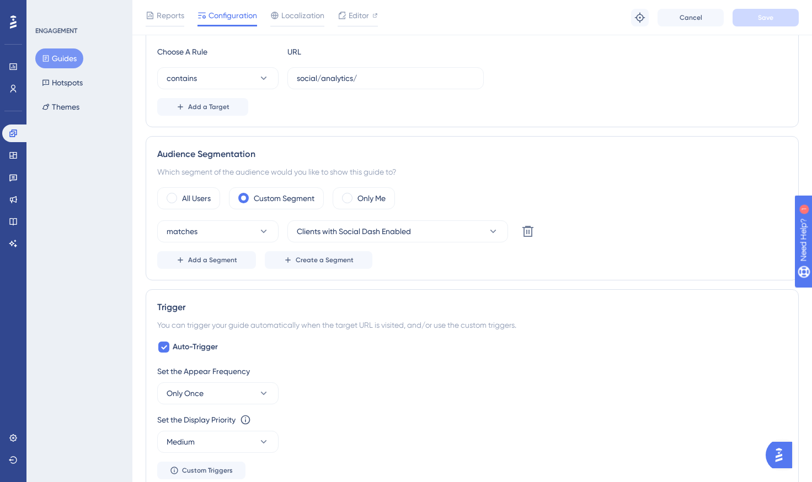
scroll to position [369, 0]
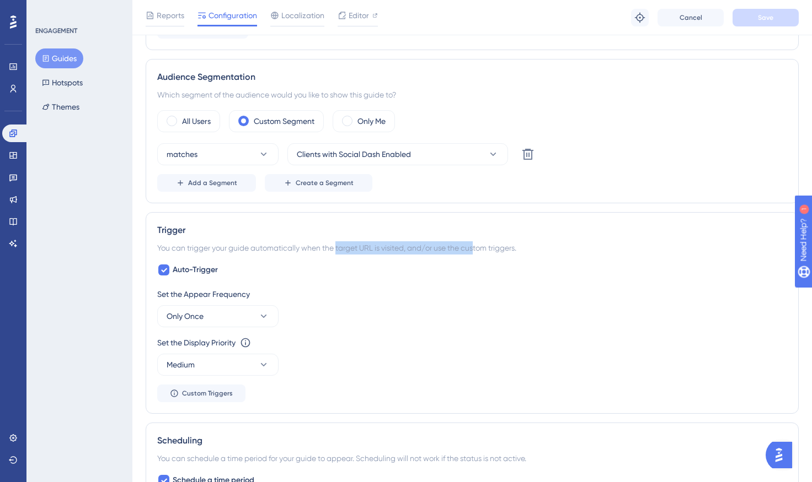
drag, startPoint x: 337, startPoint y: 245, endPoint x: 501, endPoint y: 245, distance: 163.7
click at [501, 245] on div "You can trigger your guide automatically when the target URL is visited, and/or…" at bounding box center [472, 247] width 630 height 13
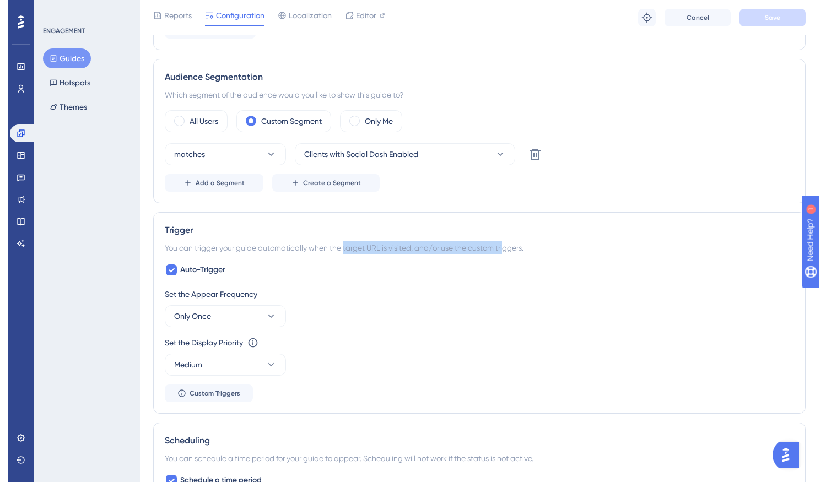
scroll to position [0, 0]
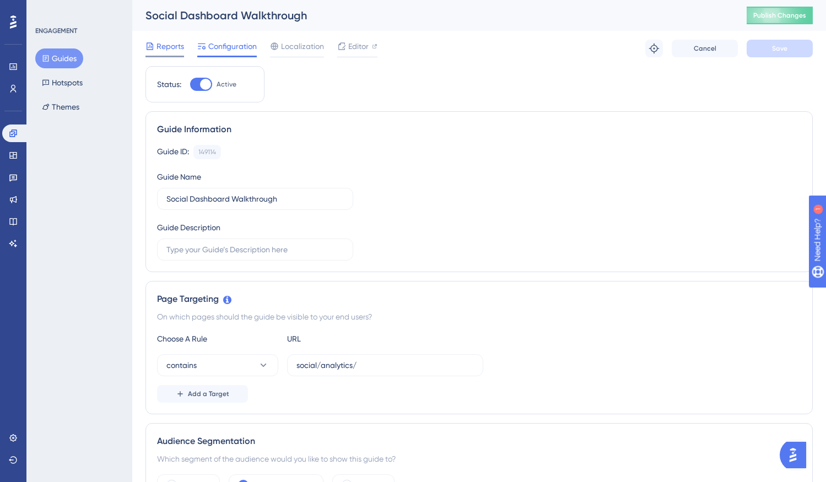
click at [159, 46] on span "Reports" at bounding box center [171, 46] width 28 height 13
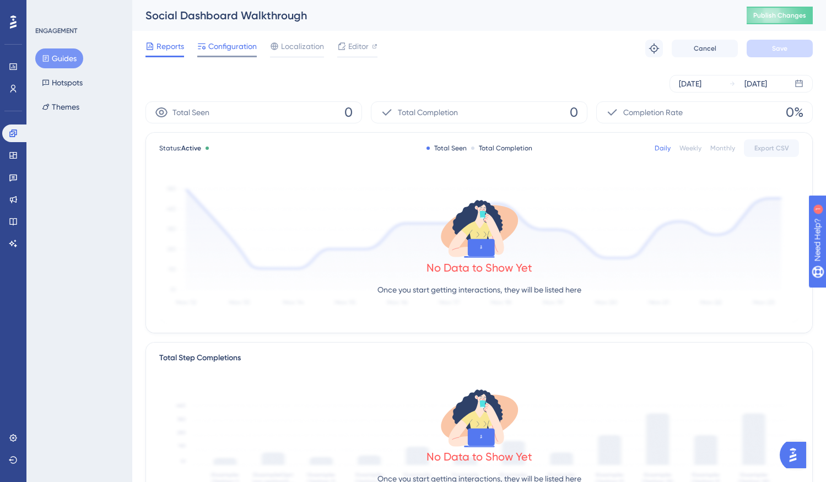
click at [227, 47] on span "Configuration" at bounding box center [232, 46] width 49 height 13
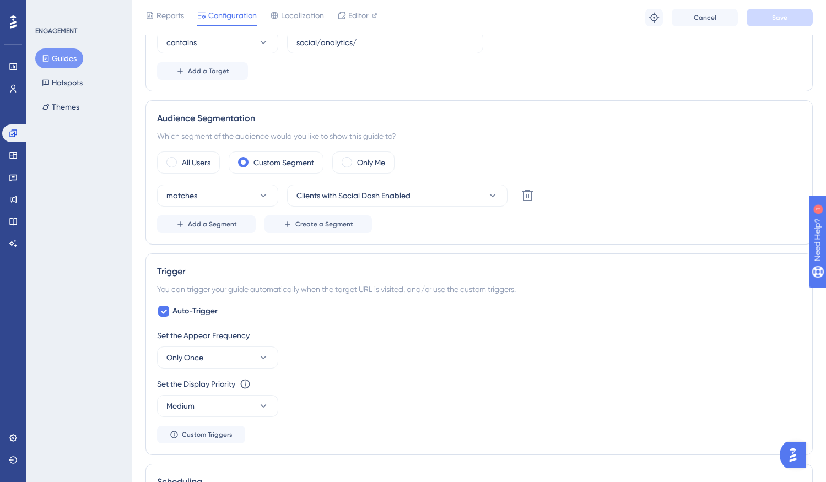
scroll to position [421, 0]
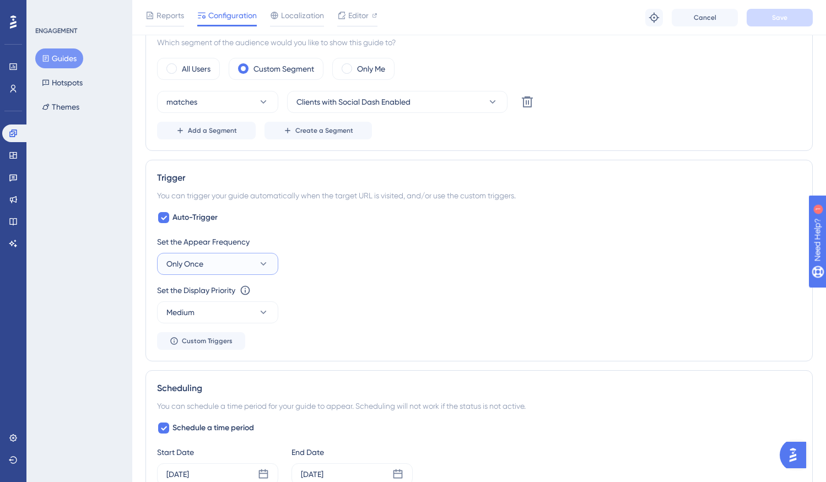
click at [207, 259] on button "Only Once" at bounding box center [217, 264] width 121 height 22
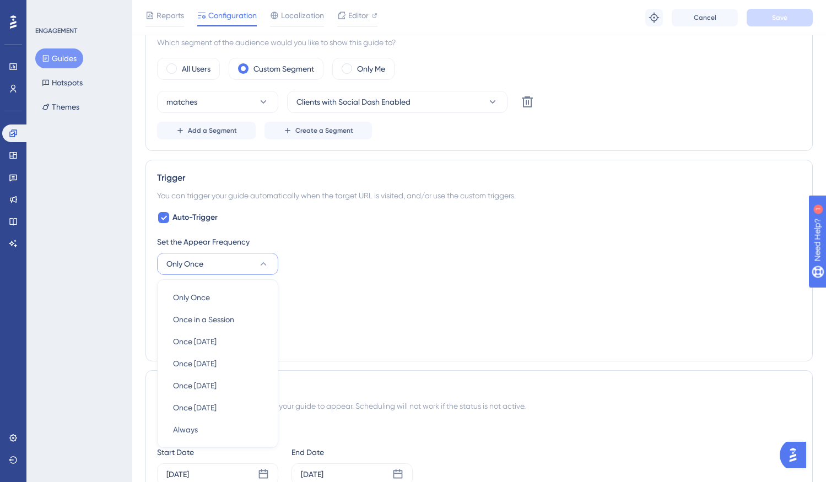
scroll to position [542, 0]
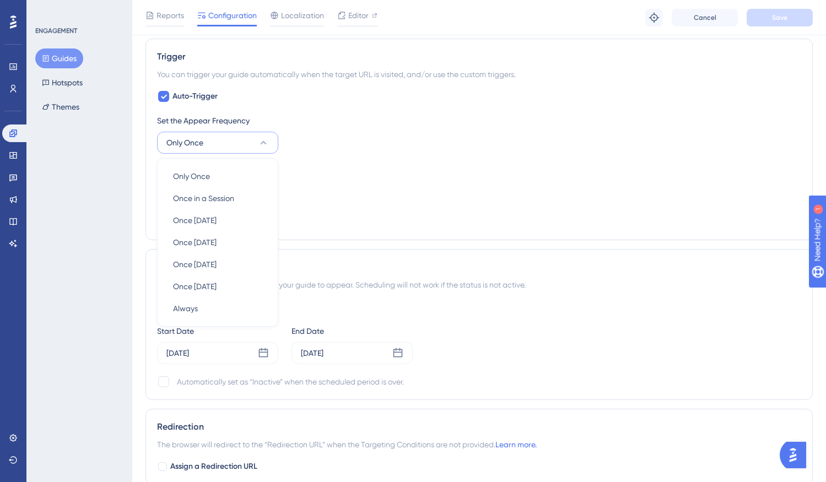
click at [64, 278] on div "ENGAGEMENT Guides Hotspots Themes" at bounding box center [79, 241] width 106 height 482
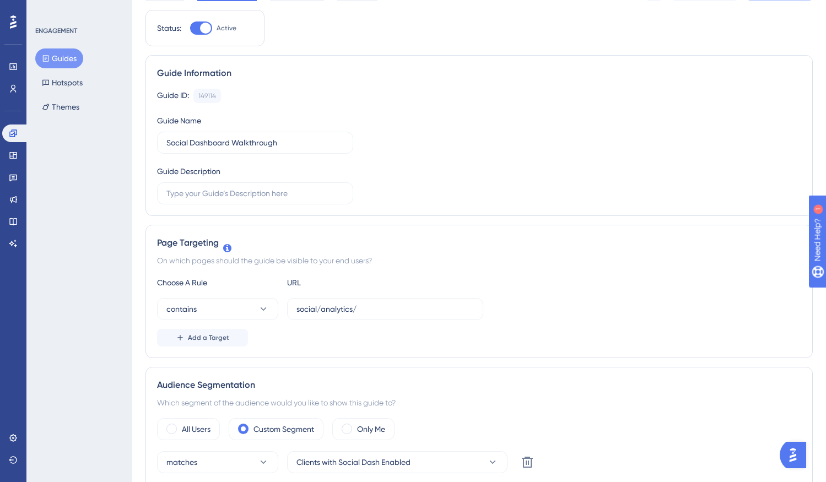
scroll to position [0, 0]
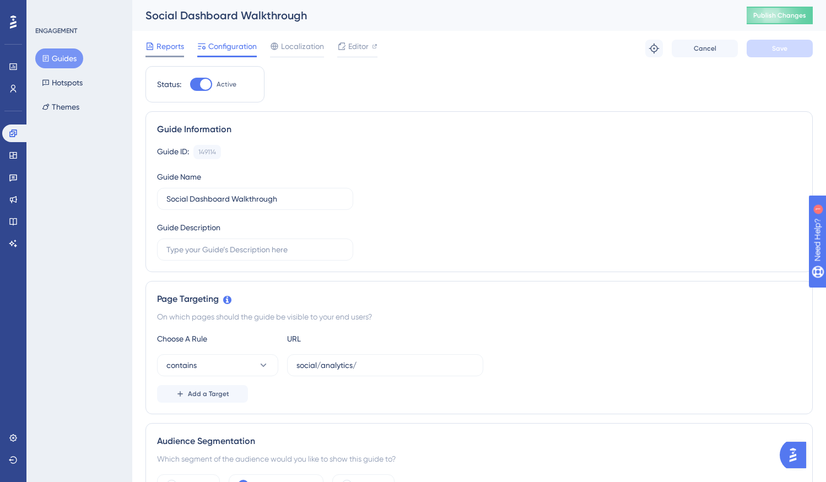
click at [165, 49] on span "Reports" at bounding box center [171, 46] width 28 height 13
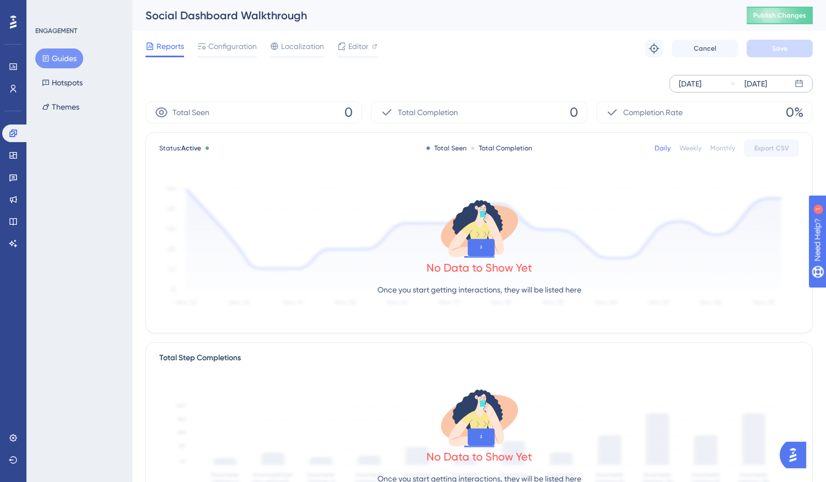
click at [767, 85] on div "Aug 26 2025" at bounding box center [756, 83] width 23 height 13
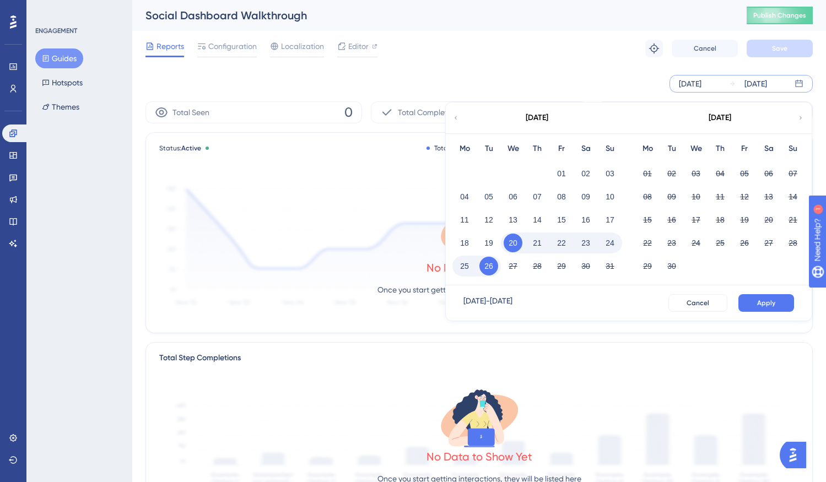
click at [491, 270] on button "26" at bounding box center [489, 266] width 19 height 19
click at [761, 299] on span "Apply" at bounding box center [767, 303] width 18 height 9
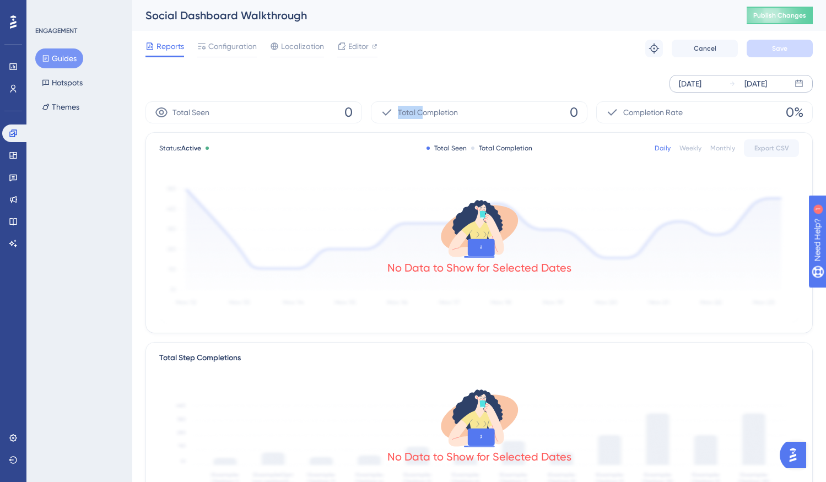
drag, startPoint x: 352, startPoint y: 115, endPoint x: 459, endPoint y: 106, distance: 106.8
click at [458, 107] on div "Total Seen 0 Total Completion 0 Completion Rate 0%" at bounding box center [480, 112] width 668 height 22
click at [549, 62] on div "Reports Configuration Localization Editor Troubleshoot Cancel Save" at bounding box center [480, 48] width 668 height 35
click at [231, 40] on span "Configuration" at bounding box center [232, 46] width 49 height 13
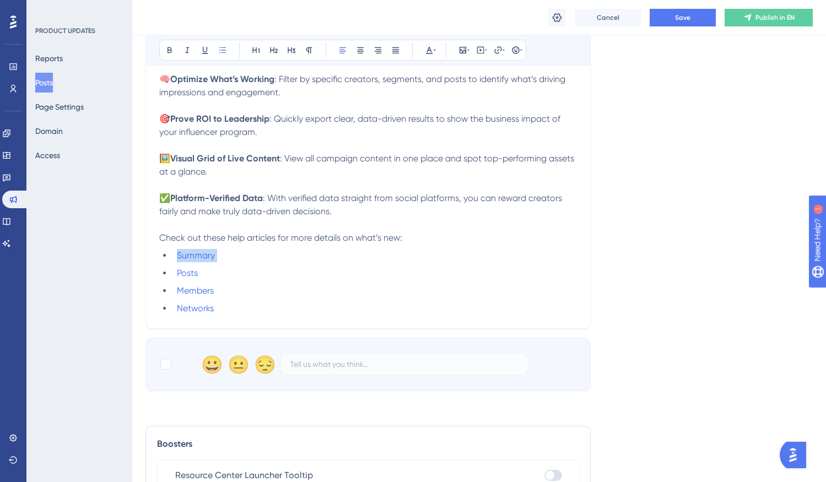
drag, startPoint x: 246, startPoint y: 260, endPoint x: 162, endPoint y: 260, distance: 83.8
click at [162, 260] on ul "Summary Posts Members Networks" at bounding box center [368, 282] width 418 height 66
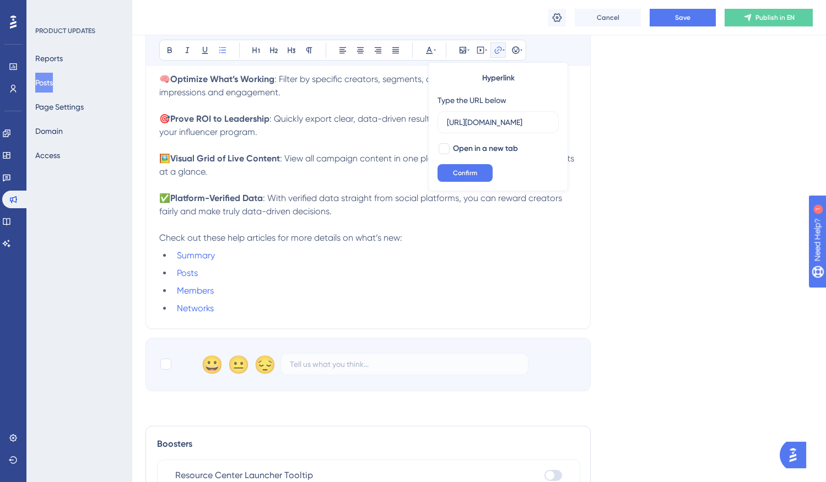
scroll to position [0, 202]
click at [442, 148] on div at bounding box center [444, 148] width 11 height 11
checkbox input "true"
click at [463, 171] on span "Confirm" at bounding box center [465, 173] width 24 height 9
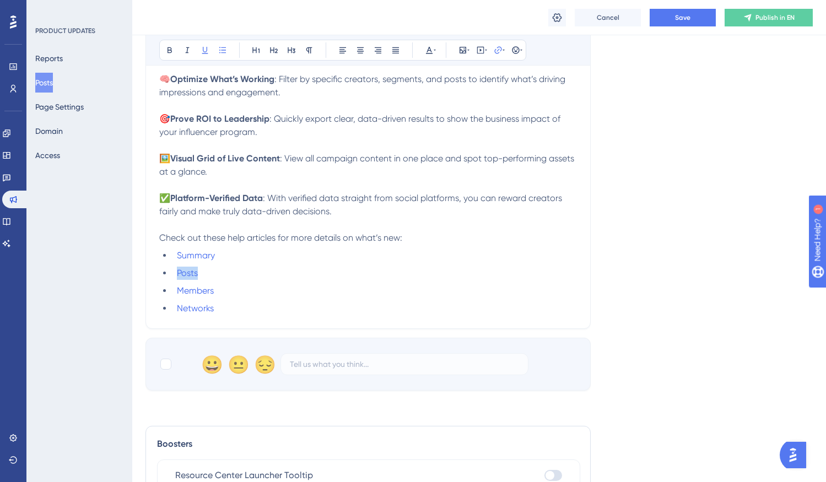
drag, startPoint x: 203, startPoint y: 276, endPoint x: 162, endPoint y: 276, distance: 41.9
click at [162, 276] on ul "Summary Posts Members Networks" at bounding box center [368, 282] width 418 height 66
click at [216, 274] on li "Posts" at bounding box center [375, 273] width 405 height 13
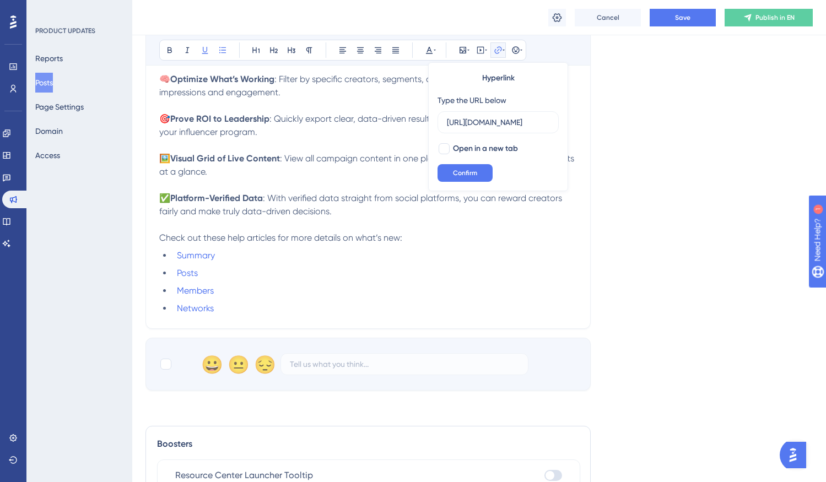
scroll to position [0, 184]
click at [498, 148] on span "Open in a new tab" at bounding box center [485, 148] width 65 height 13
checkbox input "true"
click at [464, 171] on span "Confirm" at bounding box center [465, 173] width 24 height 9
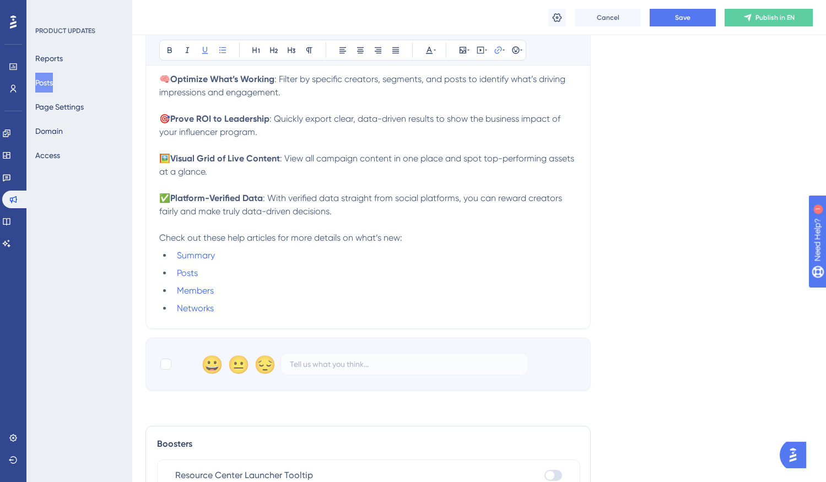
click at [234, 292] on li "Members" at bounding box center [375, 290] width 405 height 13
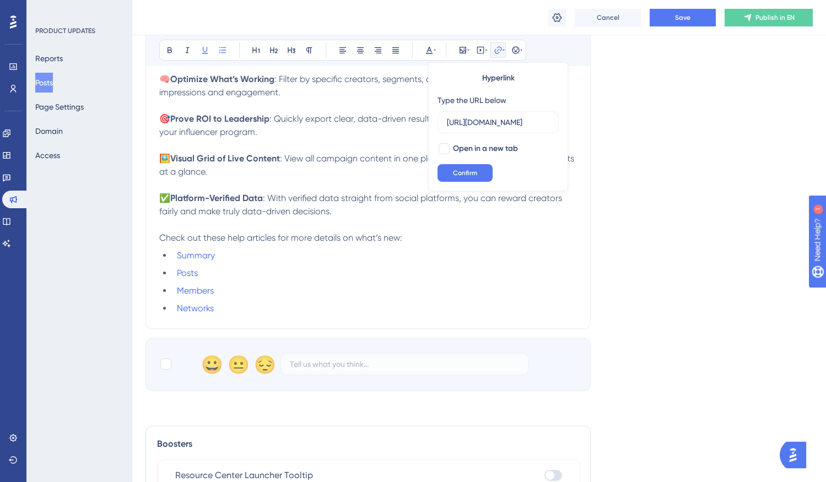
scroll to position [0, 198]
click at [490, 147] on span "Open in a new tab" at bounding box center [485, 148] width 65 height 13
checkbox input "true"
click at [465, 171] on span "Confirm" at bounding box center [465, 173] width 24 height 9
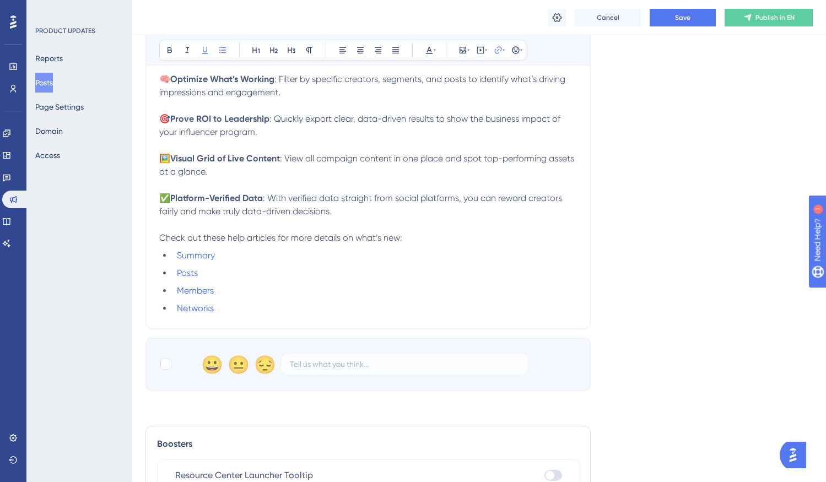
click at [250, 304] on li "Networks" at bounding box center [375, 308] width 405 height 13
click at [276, 308] on li "Networks" at bounding box center [375, 308] width 405 height 13
drag, startPoint x: 240, startPoint y: 308, endPoint x: 171, endPoint y: 308, distance: 68.4
click at [171, 308] on ul "Summary Posts Members Networks" at bounding box center [368, 282] width 418 height 66
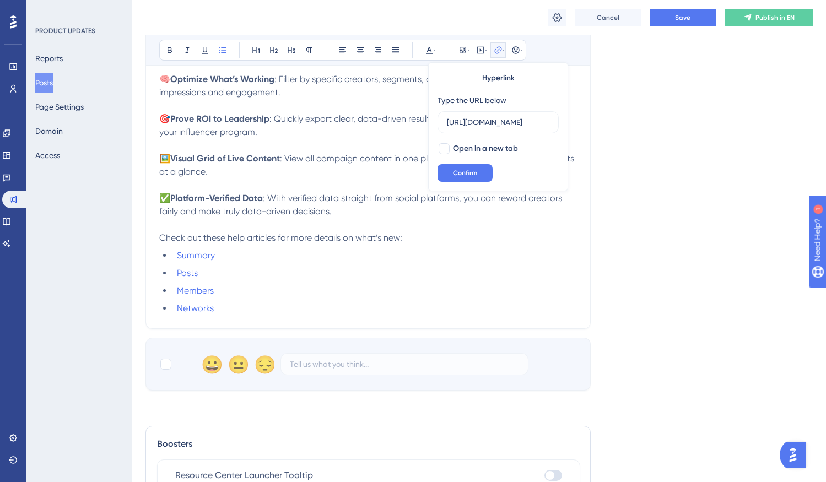
scroll to position [0, 197]
click at [501, 149] on span "Open in a new tab" at bounding box center [485, 148] width 65 height 13
checkbox input "true"
click at [467, 171] on span "Confirm" at bounding box center [465, 173] width 24 height 9
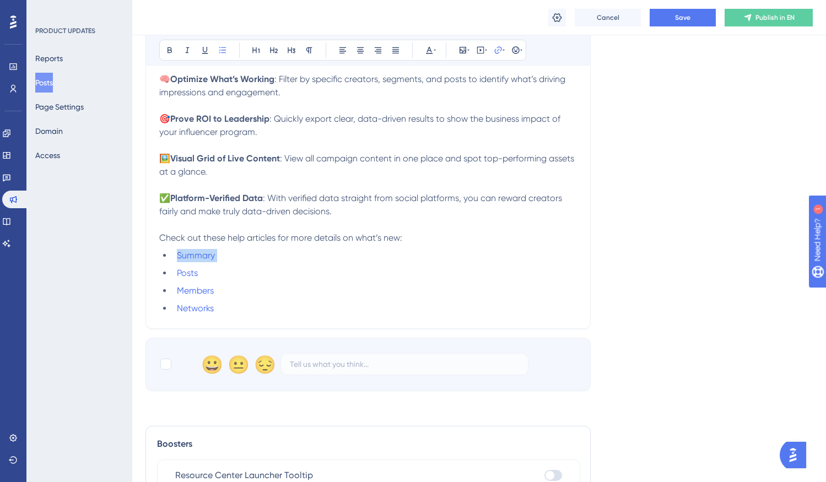
drag, startPoint x: 245, startPoint y: 258, endPoint x: 163, endPoint y: 257, distance: 82.2
click at [163, 257] on ul "Summary Posts Members Networks" at bounding box center [368, 282] width 418 height 66
click at [245, 253] on li "Summary" at bounding box center [375, 255] width 405 height 13
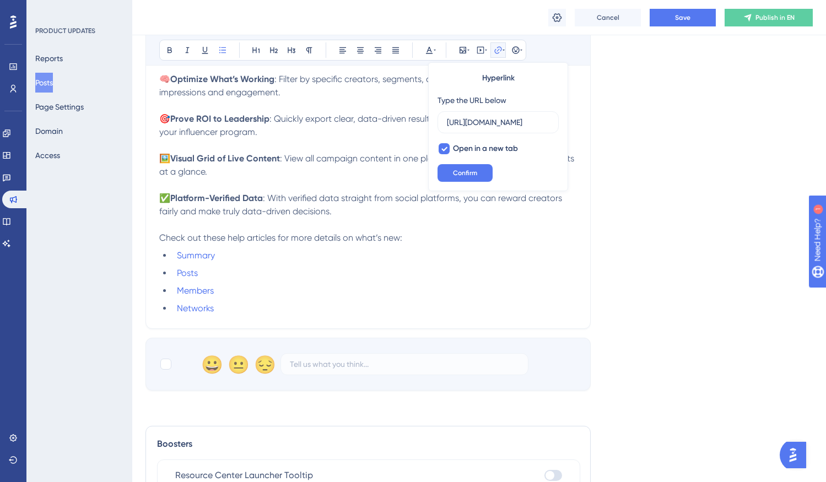
click at [265, 256] on li "Summary" at bounding box center [375, 255] width 405 height 13
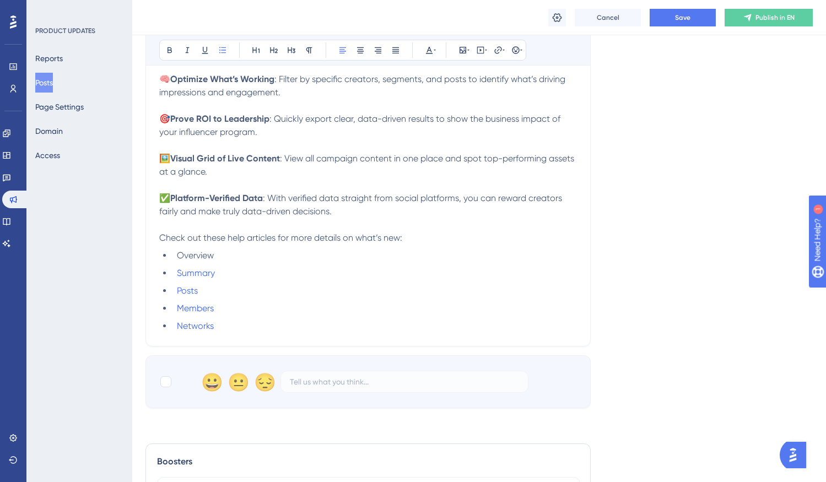
click at [197, 258] on span "Overview" at bounding box center [195, 255] width 37 height 10
click at [498, 52] on icon at bounding box center [498, 50] width 9 height 9
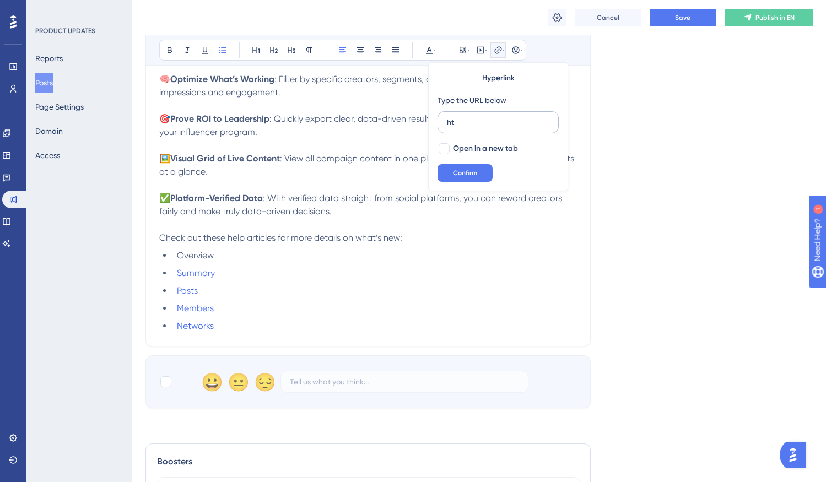
type input "h"
type input "[URL][DOMAIN_NAME]"
click at [482, 150] on span "Open in a new tab" at bounding box center [485, 148] width 65 height 13
checkbox input "true"
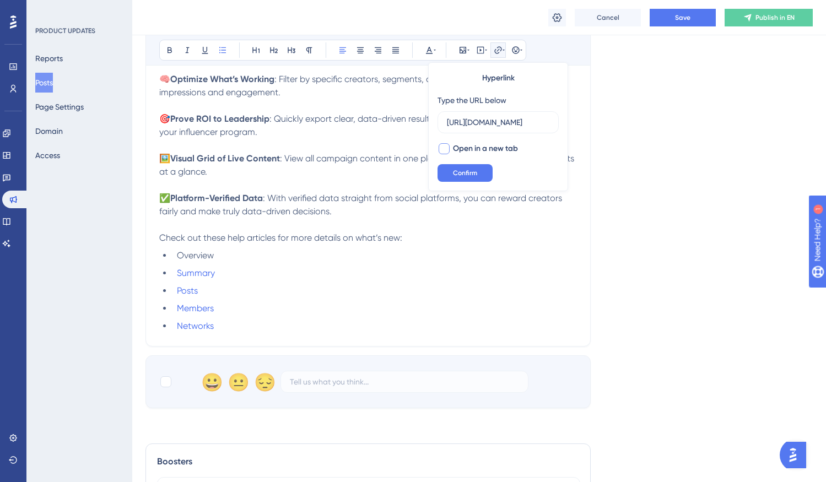
scroll to position [0, 0]
click at [472, 173] on span "Confirm" at bounding box center [465, 173] width 24 height 9
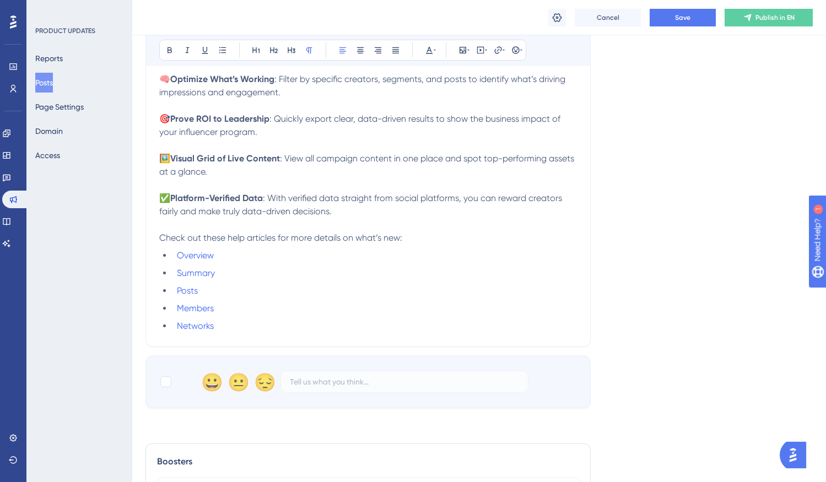
click at [363, 210] on p "✅ Platform-Verified Data : With verified data straight from social platforms, y…" at bounding box center [368, 205] width 418 height 26
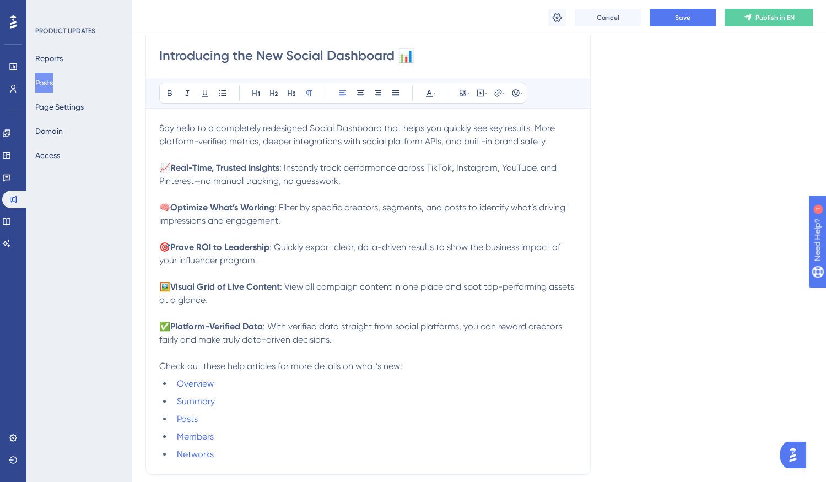
scroll to position [144, 0]
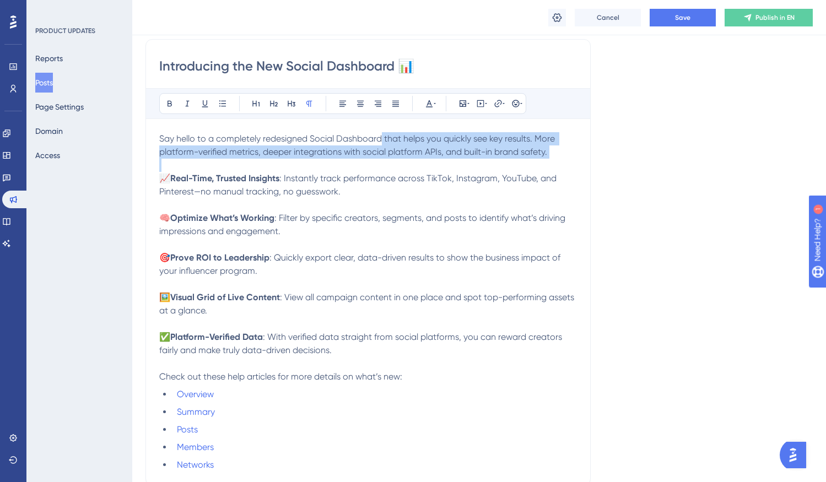
drag, startPoint x: 382, startPoint y: 142, endPoint x: 555, endPoint y: 159, distance: 173.5
click at [555, 159] on div "Say hello to a completely redesigned Social Dashboard that helps you quickly se…" at bounding box center [368, 302] width 418 height 340
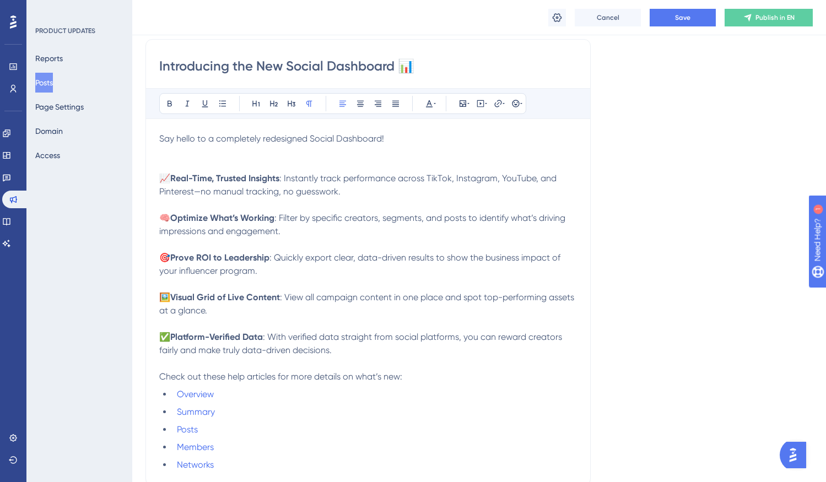
click at [406, 142] on p "Say hello to a completely redesigned Social Dashboard!" at bounding box center [368, 138] width 418 height 13
click at [519, 103] on icon at bounding box center [515, 103] width 7 height 7
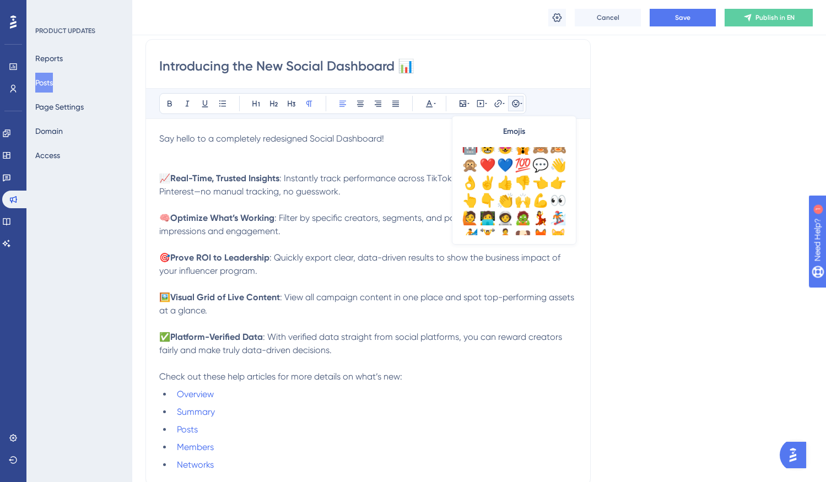
scroll to position [110, 0]
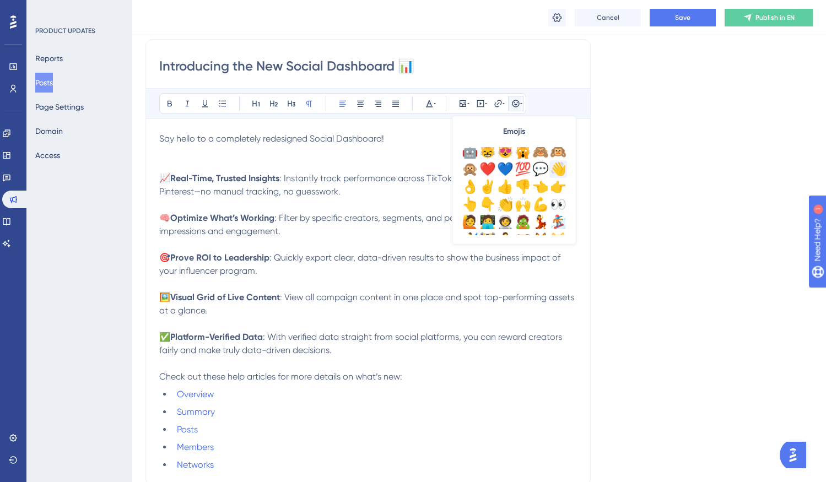
click at [560, 165] on div "👋" at bounding box center [559, 169] width 18 height 18
click at [383, 168] on p at bounding box center [368, 165] width 418 height 13
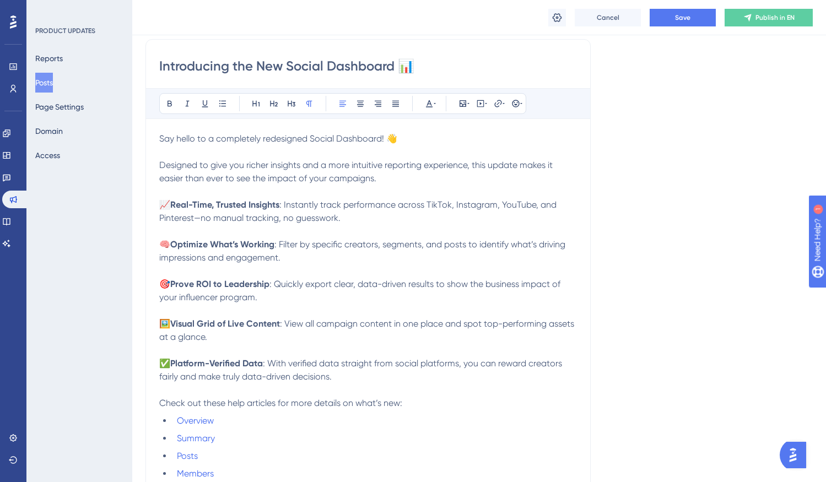
scroll to position [146, 0]
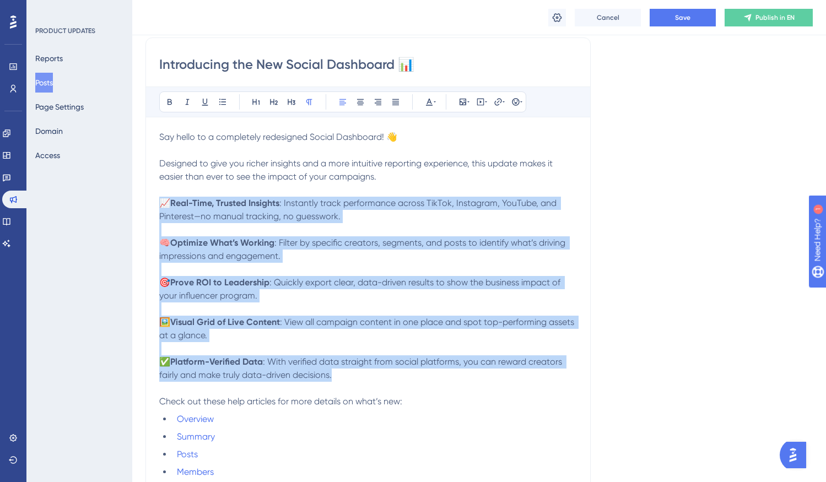
drag, startPoint x: 363, startPoint y: 377, endPoint x: 126, endPoint y: 197, distance: 298.3
click at [0, 0] on div "Performance Users Engagement Widgets Feedback Product Updates Knowledge Base AI…" at bounding box center [0, 0] width 0 height 0
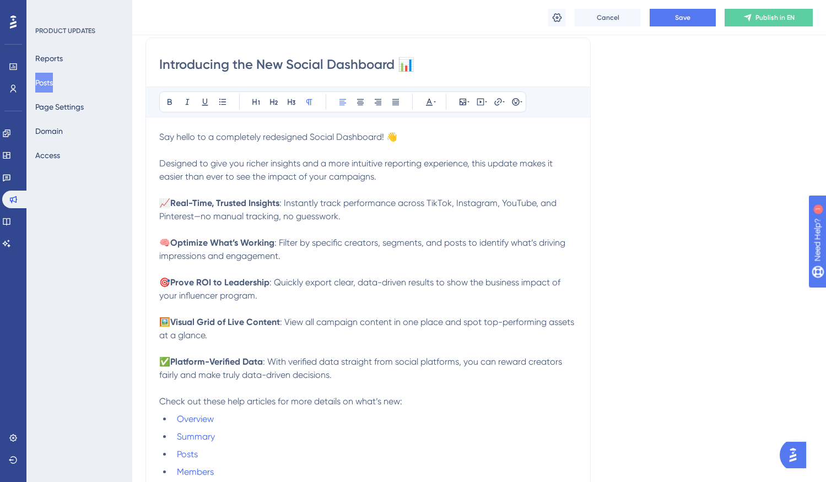
click at [410, 171] on p "Designed to give you richer insights and a more intuitive reporting experience,…" at bounding box center [368, 170] width 418 height 26
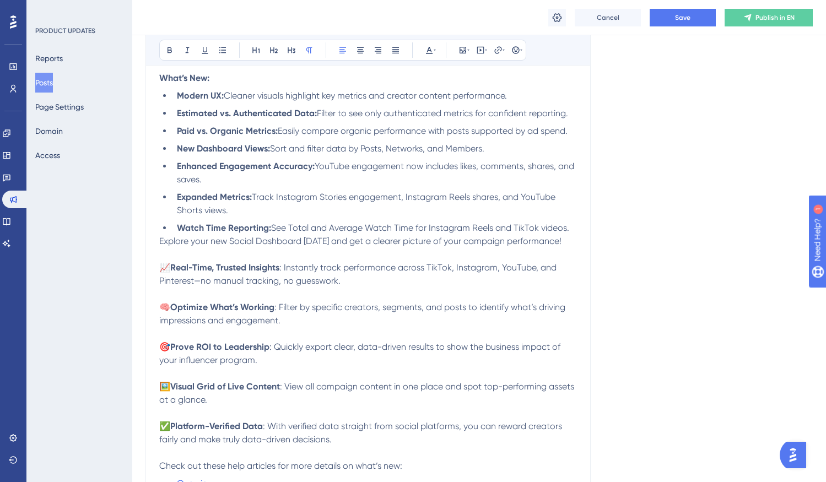
scroll to position [264, 0]
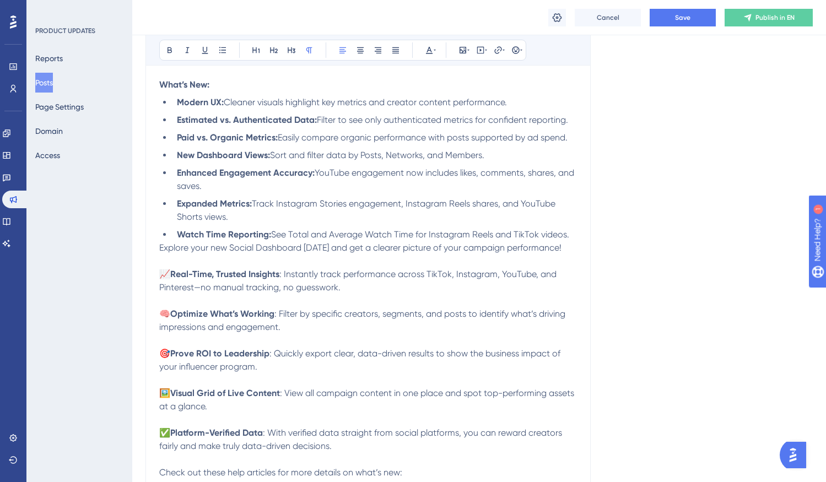
click at [387, 186] on li "Enhanced Engagement Accuracy: YouTube engagement now includes likes, comments, …" at bounding box center [375, 179] width 405 height 26
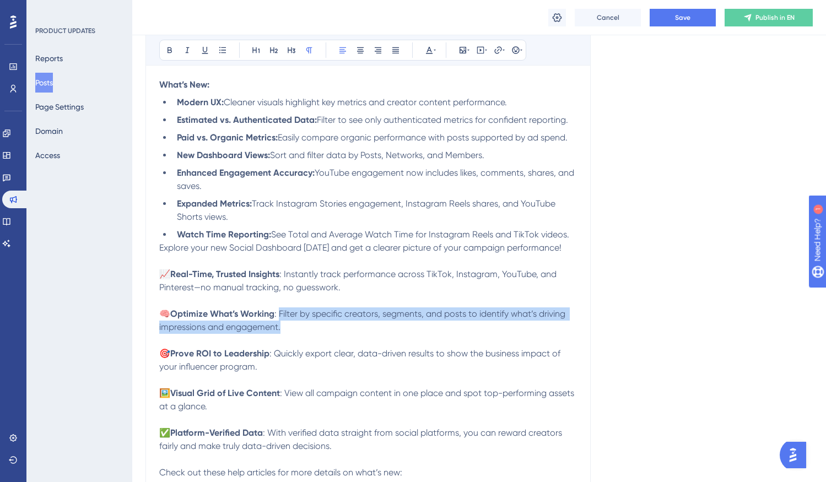
drag, startPoint x: 306, startPoint y: 333, endPoint x: 278, endPoint y: 319, distance: 30.8
click at [278, 319] on p "🧠 Optimize What’s Working : Filter by specific creators, segments, and posts to…" at bounding box center [368, 321] width 418 height 26
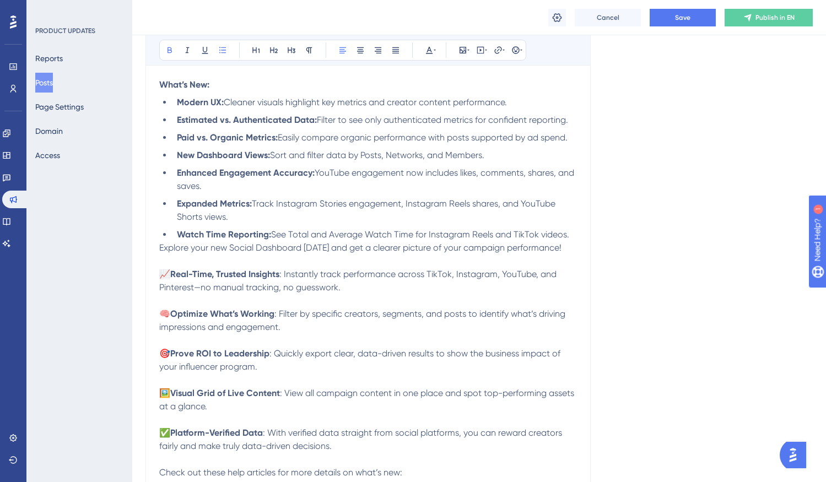
click at [263, 174] on strong "Enhanced Engagement Accuracy:" at bounding box center [246, 173] width 138 height 10
drag, startPoint x: 229, startPoint y: 189, endPoint x: 175, endPoint y: 183, distance: 53.8
click at [175, 183] on li "Enhanced Engagement Accuracy: YouTube engagement now includes likes, comments, …" at bounding box center [375, 179] width 405 height 26
click at [191, 209] on strong "Expanded Metrics:" at bounding box center [214, 203] width 75 height 10
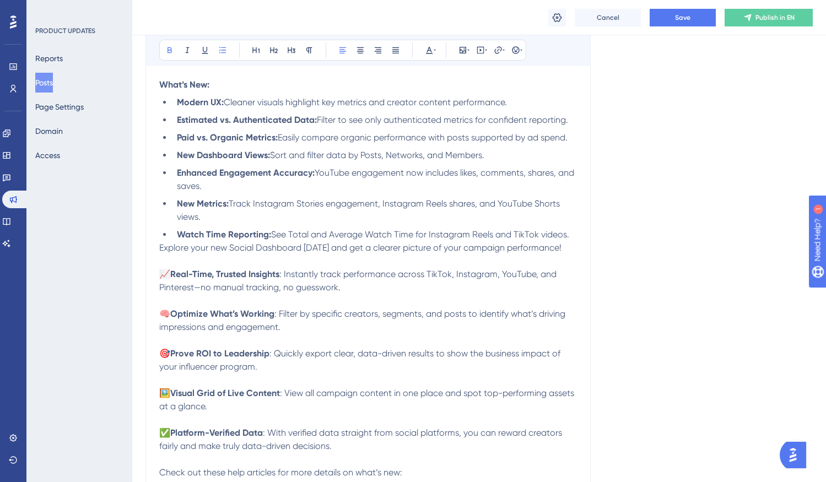
click at [180, 154] on strong "New Dashboard Views:" at bounding box center [223, 155] width 93 height 10
drag, startPoint x: 220, startPoint y: 189, endPoint x: 160, endPoint y: 174, distance: 61.9
click at [160, 174] on ul "Modern UX: Cleaner visuals highlight key metrics and creator content performanc…" at bounding box center [368, 169] width 418 height 146
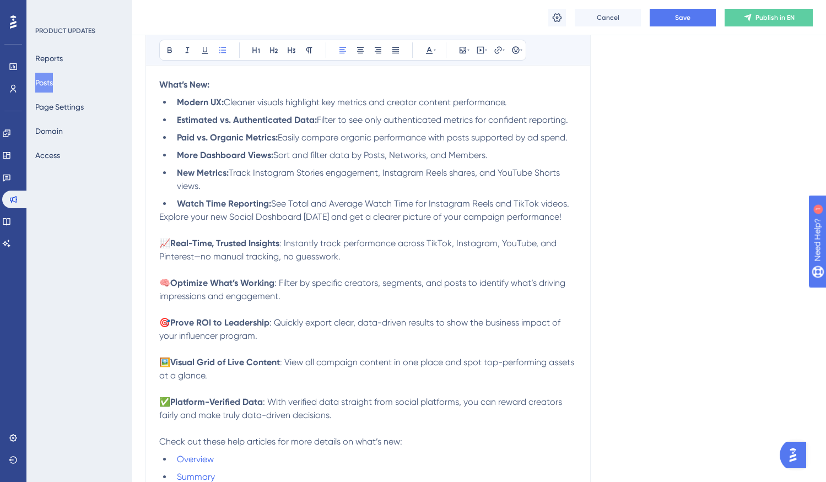
click at [262, 183] on li "New Metrics: Track Instagram Stories engagement, Instagram Reels shares, and Yo…" at bounding box center [375, 179] width 405 height 26
click at [489, 174] on span "Track Instagram Stories engagement, Instagram Reels shares, and YouTube Shorts …" at bounding box center [369, 180] width 385 height 24
drag, startPoint x: 275, startPoint y: 206, endPoint x: 166, endPoint y: 201, distance: 108.2
click at [173, 201] on li "Watch Time Reporting: See Total and Average Watch Time for Instagram Reels and …" at bounding box center [375, 203] width 405 height 13
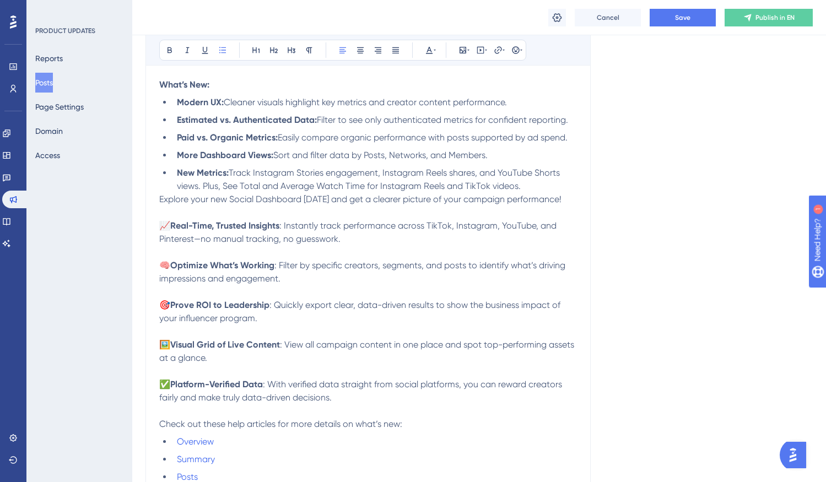
click at [231, 187] on span "Track Instagram Stories engagement, Instagram Reels shares, and YouTube Shorts …" at bounding box center [369, 180] width 385 height 24
click at [160, 200] on span "Explore your new Social Dashboard [DATE] and get a clearer picture of your camp…" at bounding box center [360, 199] width 402 height 10
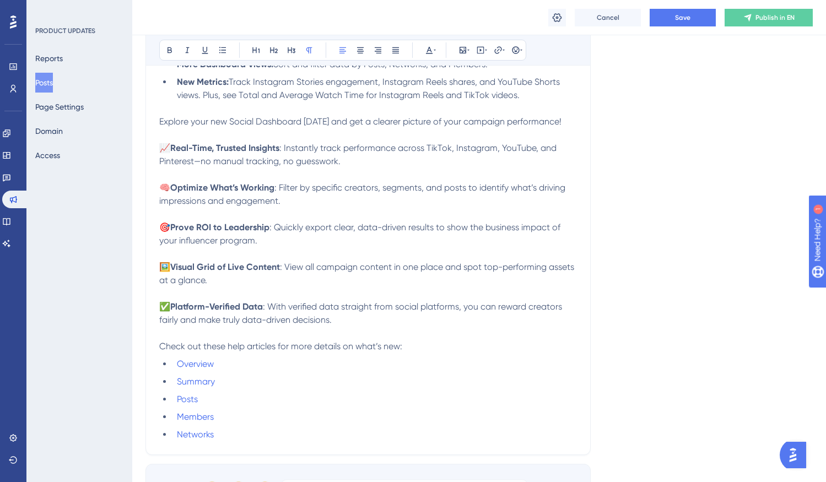
scroll to position [356, 0]
click at [215, 348] on span "Check out these help articles for more details on what’s new:" at bounding box center [280, 345] width 243 height 10
drag, startPoint x: 265, startPoint y: 350, endPoint x: 488, endPoint y: 350, distance: 223.8
click at [488, 350] on p "Check out this help articles for more details on what’s new:" at bounding box center [368, 345] width 418 height 13
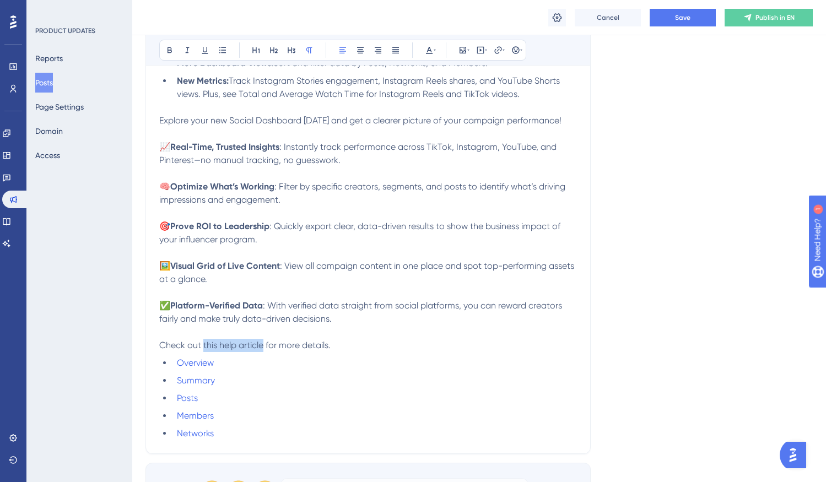
drag, startPoint x: 264, startPoint y: 351, endPoint x: 205, endPoint y: 353, distance: 59.0
click at [205, 351] on span "Check out this help article for more details." at bounding box center [244, 345] width 171 height 10
click at [501, 52] on icon at bounding box center [498, 50] width 9 height 9
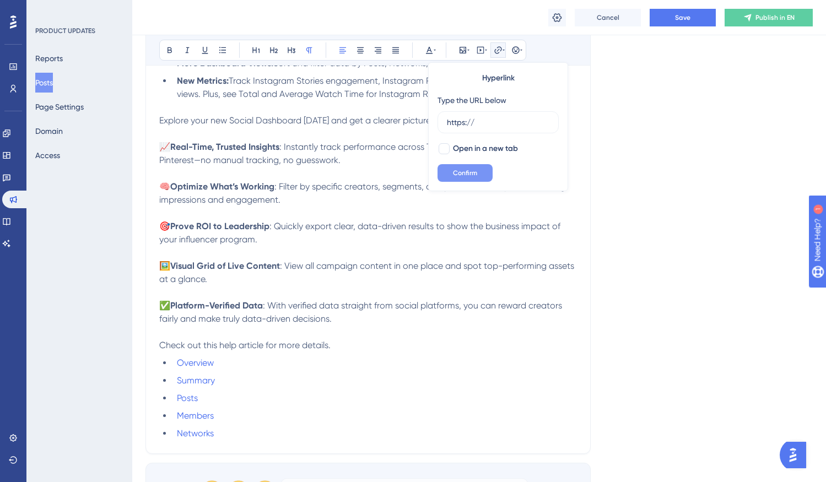
type input "https://[URL][DOMAIN_NAME]"
click at [525, 127] on input "https://[URL][DOMAIN_NAME]" at bounding box center [498, 122] width 103 height 12
type input "[URL][DOMAIN_NAME]"
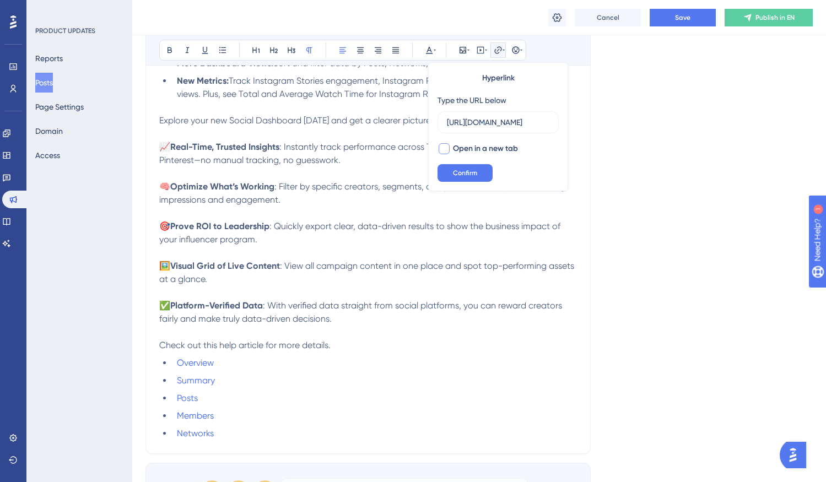
click at [501, 151] on span "Open in a new tab" at bounding box center [485, 148] width 65 height 13
checkbox input "true"
click at [465, 171] on span "Confirm" at bounding box center [465, 173] width 24 height 9
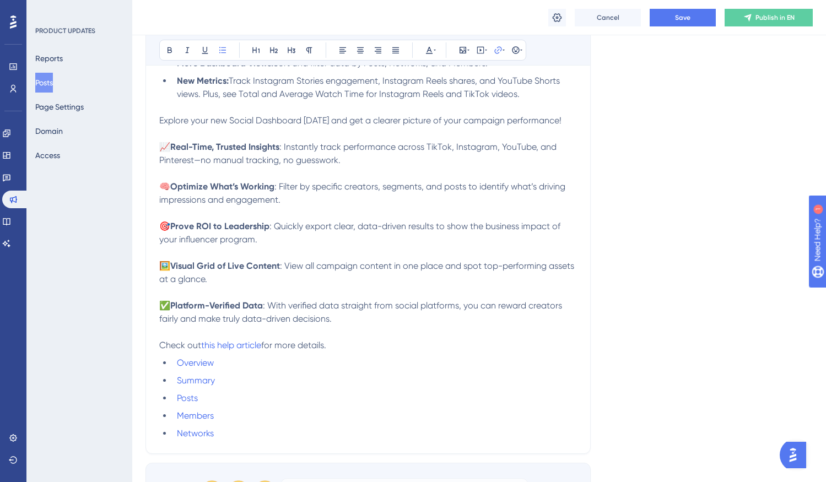
drag, startPoint x: 250, startPoint y: 429, endPoint x: 235, endPoint y: 422, distance: 16.0
click at [235, 422] on ul "Overview Summary Posts Members Networks" at bounding box center [368, 399] width 418 height 84
drag, startPoint x: 230, startPoint y: 436, endPoint x: 167, endPoint y: 365, distance: 95.3
click at [167, 365] on ul "Overview Summary Posts Members Networks" at bounding box center [368, 399] width 418 height 84
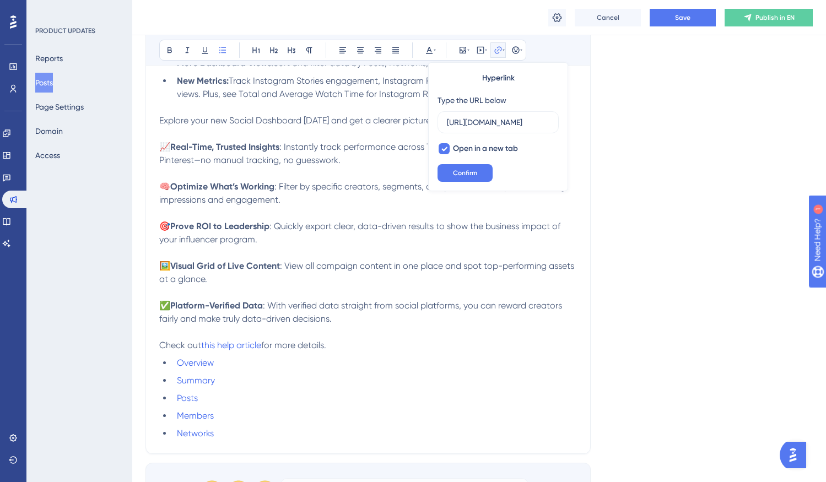
scroll to position [0, 172]
type input "[URL][DOMAIN_NAME]"
click at [269, 376] on ul "Overview Summary Posts Members Networks" at bounding box center [368, 399] width 418 height 84
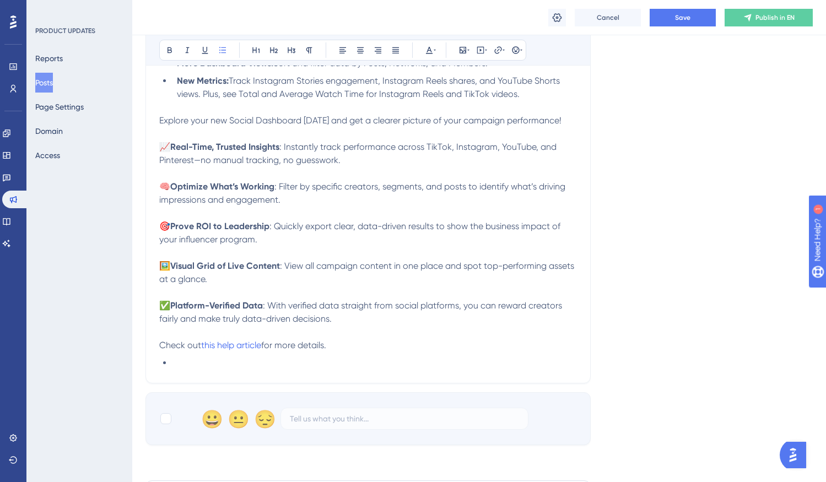
drag, startPoint x: 250, startPoint y: 440, endPoint x: 180, endPoint y: 359, distance: 107.1
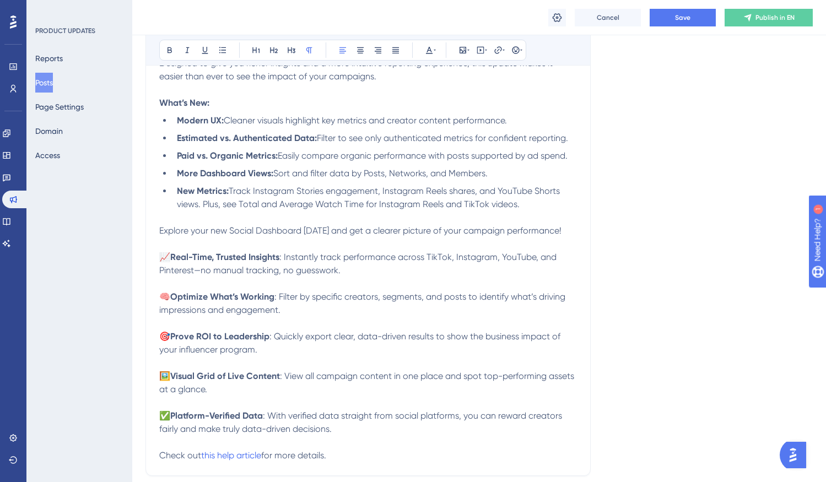
scroll to position [245, 0]
click at [352, 278] on p "📈 Real-Time, Trusted Insights : Instantly track performance across TikTok, Inst…" at bounding box center [368, 265] width 418 height 26
click at [276, 388] on p "🖼️ Visual Grid of Live Content : View all campaign content in one place and spo…" at bounding box center [368, 384] width 418 height 26
click at [256, 391] on p "🖼️ Visual Grid of Live Content : View all campaign content in one place and spo…" at bounding box center [368, 384] width 418 height 26
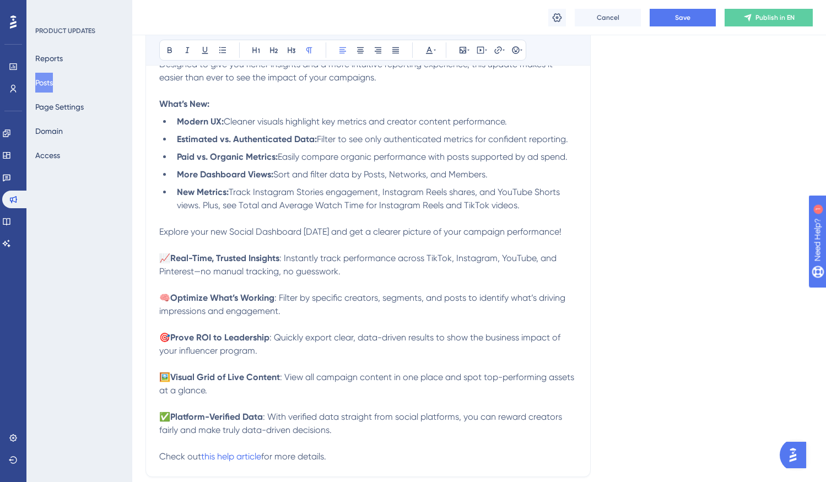
click at [246, 390] on p "🖼️ Visual Grid of Live Content : View all campaign content in one place and spo…" at bounding box center [368, 384] width 418 height 26
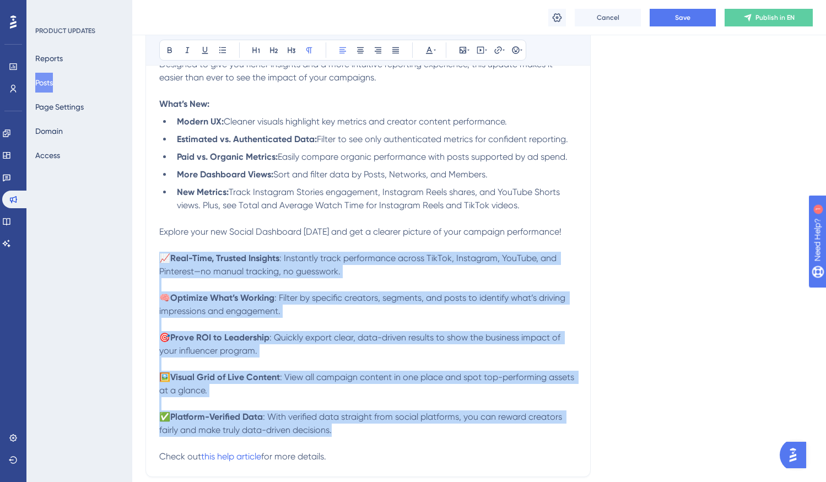
drag, startPoint x: 345, startPoint y: 435, endPoint x: 144, endPoint y: 262, distance: 265.0
click at [0, 0] on div "Performance Users Engagement Widgets Feedback Product Updates Knowledge Base AI…" at bounding box center [0, 0] width 0 height 0
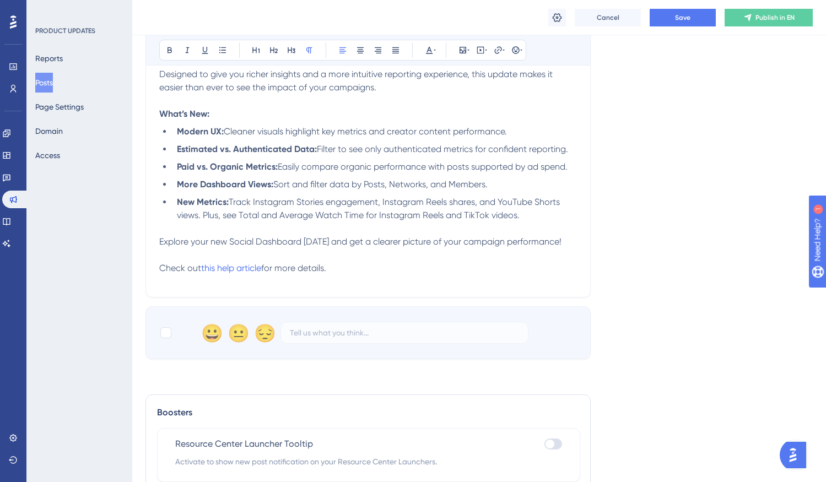
scroll to position [232, 0]
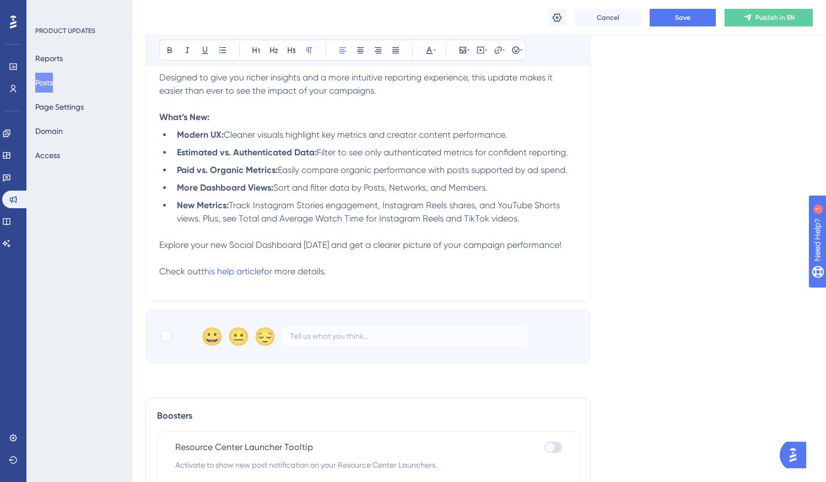
click at [353, 273] on p "Check out this help article for more details." at bounding box center [368, 271] width 418 height 13
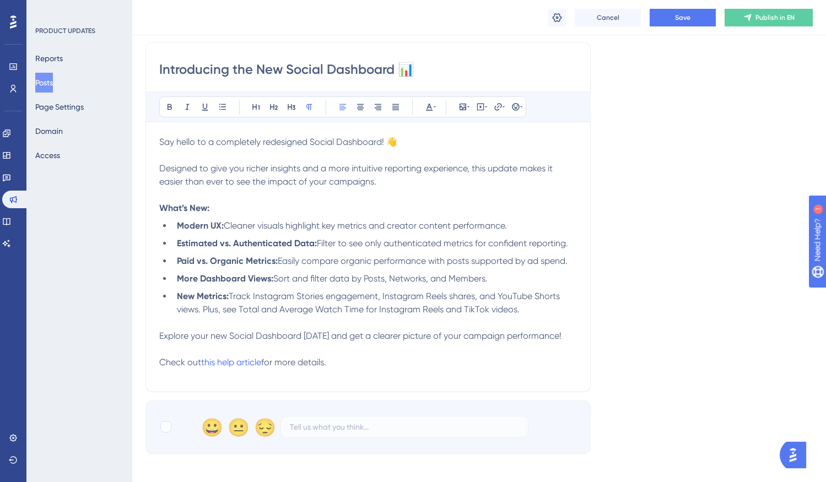
scroll to position [142, 0]
click at [296, 254] on li "Paid vs. Organic Metrics: Easily compare organic performance with posts support…" at bounding box center [375, 259] width 405 height 13
click at [218, 223] on strong "Modern UX:" at bounding box center [200, 224] width 47 height 10
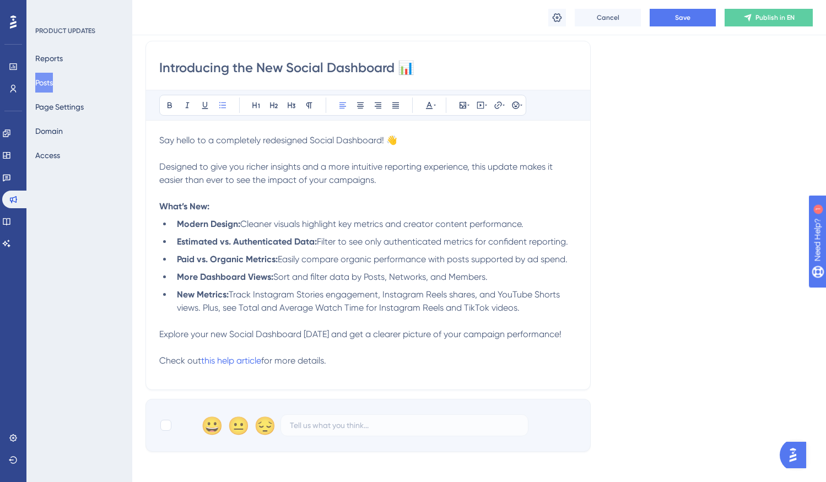
click at [259, 225] on span "Cleaner visuals highlight key metrics and creator content performance." at bounding box center [381, 224] width 283 height 10
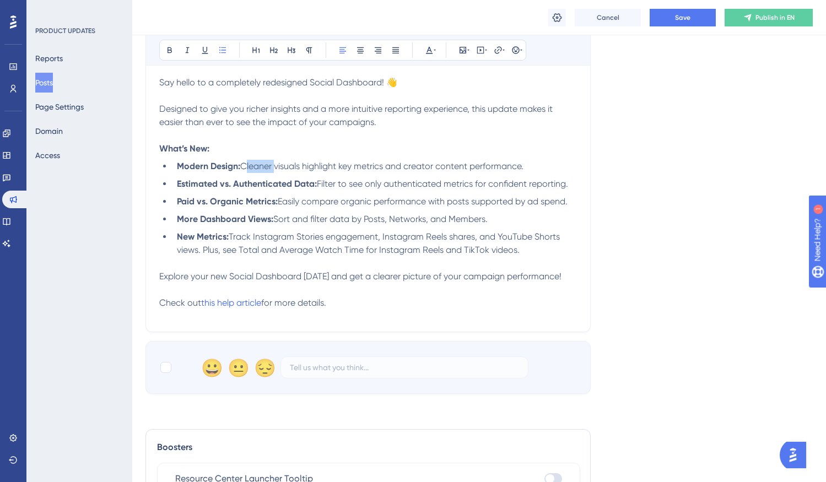
scroll to position [205, 0]
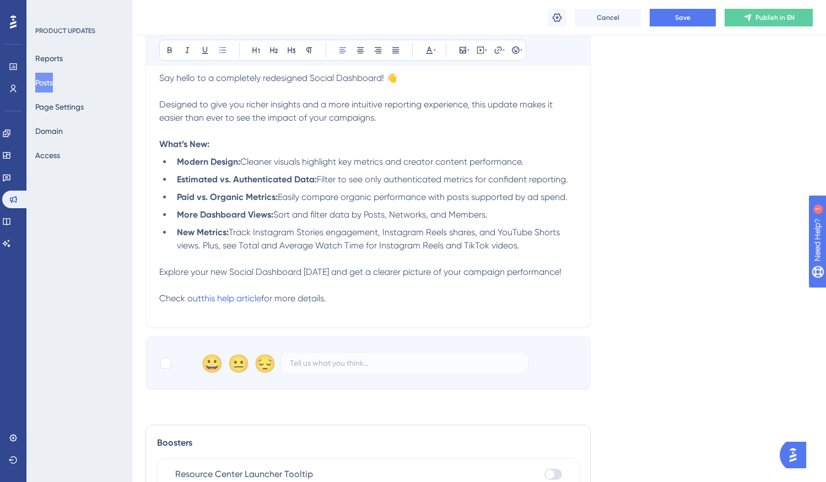
click at [288, 217] on span "Sort and filter data by Posts, Networks, and Members." at bounding box center [380, 215] width 214 height 10
drag, startPoint x: 400, startPoint y: 218, endPoint x: 333, endPoint y: 218, distance: 66.7
click at [394, 218] on span "Sort and filter data by Posts, Networks, and Members." at bounding box center [380, 215] width 214 height 10
click at [561, 248] on li "New Metrics: Track Instagram Stories engagement, Instagram Reels shares, and Yo…" at bounding box center [375, 239] width 405 height 26
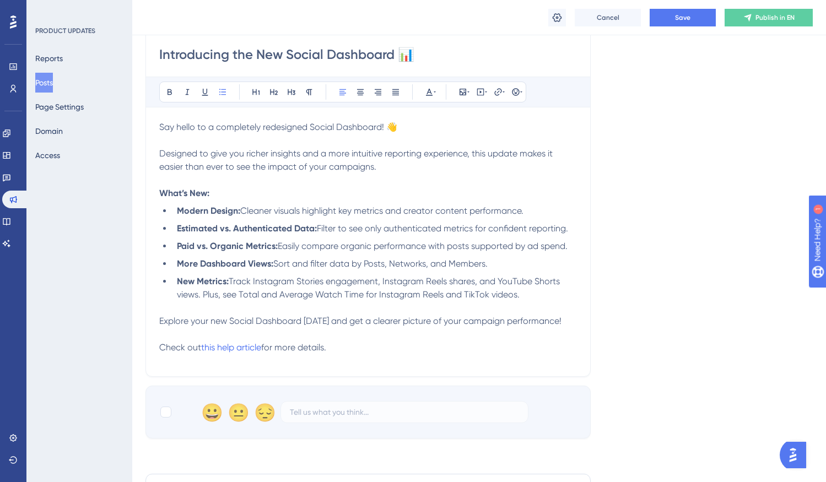
scroll to position [152, 0]
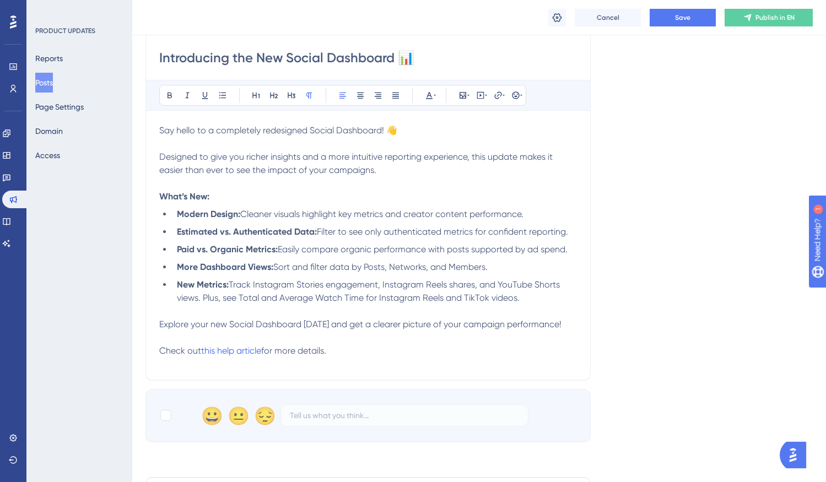
drag, startPoint x: 348, startPoint y: 355, endPoint x: 144, endPoint y: 129, distance: 304.1
click at [0, 0] on div "Performance Users Engagement Widgets Feedback Product Updates Knowledge Base AI…" at bounding box center [0, 0] width 0 height 0
copy div "Say hello to a completely redesigned Social Dashboard! 👋 Designed to give you r…"
click at [304, 221] on li "Modern Design: Cleaner visuals highlight key metrics and creator content perfor…" at bounding box center [375, 214] width 405 height 13
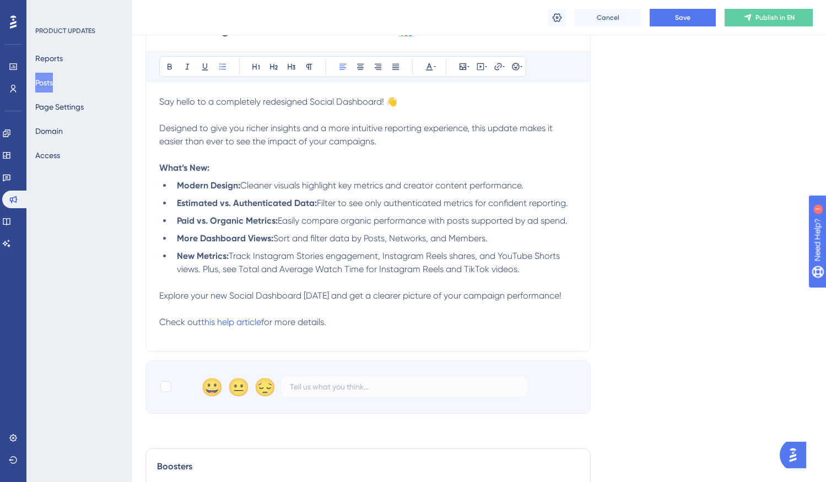
scroll to position [184, 0]
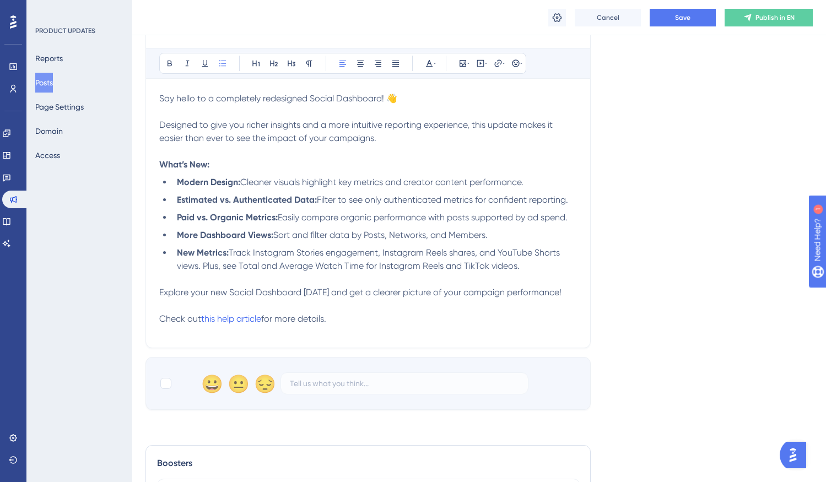
click at [357, 196] on span "Filter to see only authenticated metrics for confident reporting." at bounding box center [442, 200] width 251 height 10
click at [509, 205] on span "Filter to view only authenticated metrics for confident reporting." at bounding box center [444, 200] width 255 height 10
click at [513, 205] on span "Filter to view only authenticated metrics for confident reporting." at bounding box center [444, 200] width 255 height 10
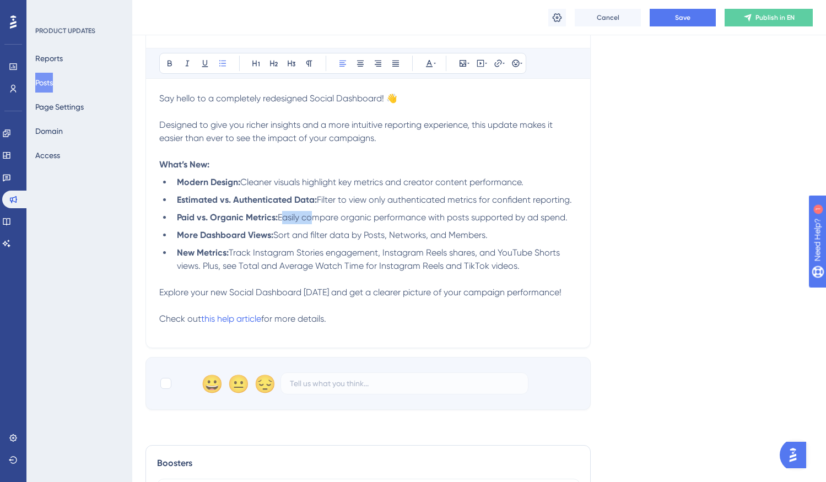
drag, startPoint x: 309, startPoint y: 221, endPoint x: 281, endPoint y: 224, distance: 28.3
click at [281, 224] on li "Paid vs. Organic Metrics: Easily compare organic performance with posts support…" at bounding box center [375, 217] width 405 height 13
click at [352, 222] on span "Compare organic performance with posts supported by ad spend." at bounding box center [412, 217] width 268 height 10
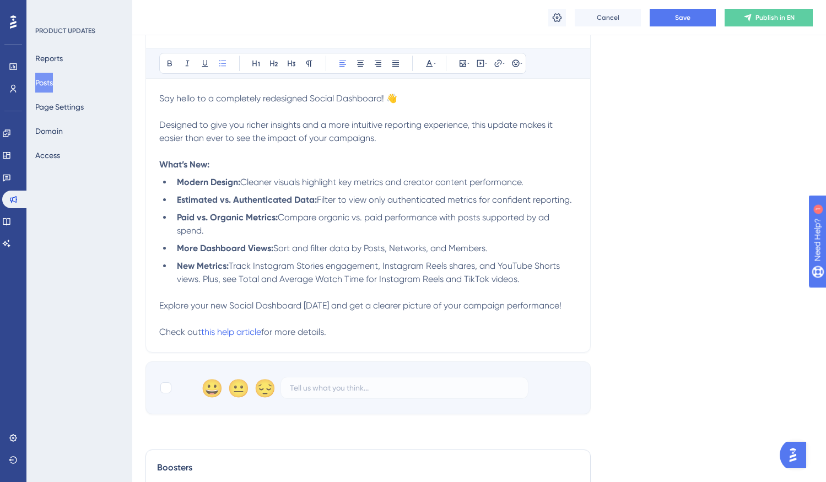
drag, startPoint x: 442, startPoint y: 221, endPoint x: 442, endPoint y: 230, distance: 9.4
click at [442, 230] on li "Paid vs. Organic Metrics: Compare organic vs. paid performance with posts suppo…" at bounding box center [375, 224] width 405 height 26
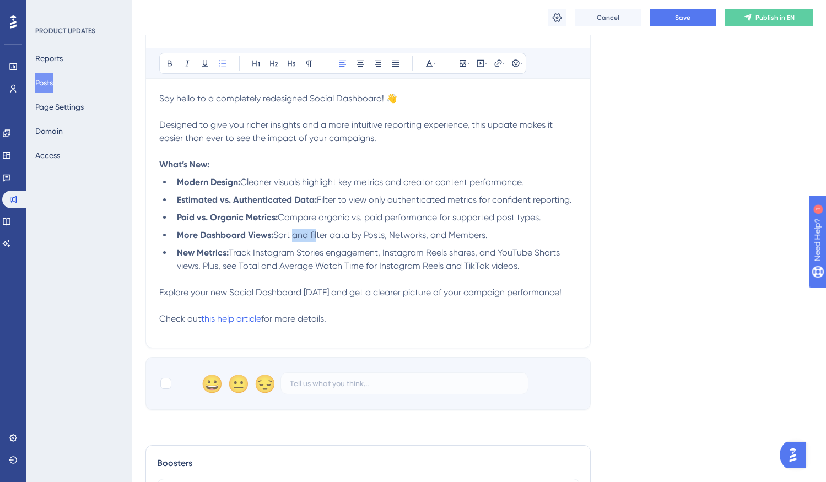
drag, startPoint x: 318, startPoint y: 240, endPoint x: 263, endPoint y: 240, distance: 54.6
click at [264, 240] on li "More Dashboard Views: Sort and filter data by Posts, Networks, and Members." at bounding box center [375, 235] width 405 height 13
click at [445, 237] on span "Sort and filter data by Posts, Networks, and Members." at bounding box center [380, 235] width 214 height 10
click at [520, 236] on li "More Dashboard Views: Sort and filter data by Posts, Networks, Members." at bounding box center [375, 235] width 405 height 13
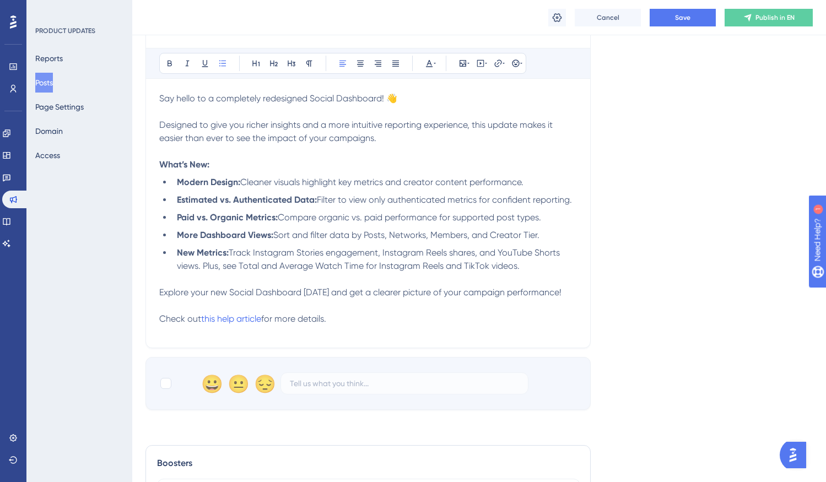
click at [387, 266] on span "Track Instagram Stories engagement, Instagram Reels shares, and YouTube Shorts …" at bounding box center [369, 260] width 385 height 24
drag, startPoint x: 541, startPoint y: 267, endPoint x: 232, endPoint y: 261, distance: 309.4
click at [232, 261] on li "New Metrics: Track Instagram Stories engagement, Instagram Reels shares, and Yo…" at bounding box center [375, 259] width 405 height 26
click at [254, 164] on p "What’s New:" at bounding box center [368, 164] width 418 height 13
click at [552, 181] on li "Modern Design: Cleaner visuals highlight key metrics and creator content perfor…" at bounding box center [375, 182] width 405 height 13
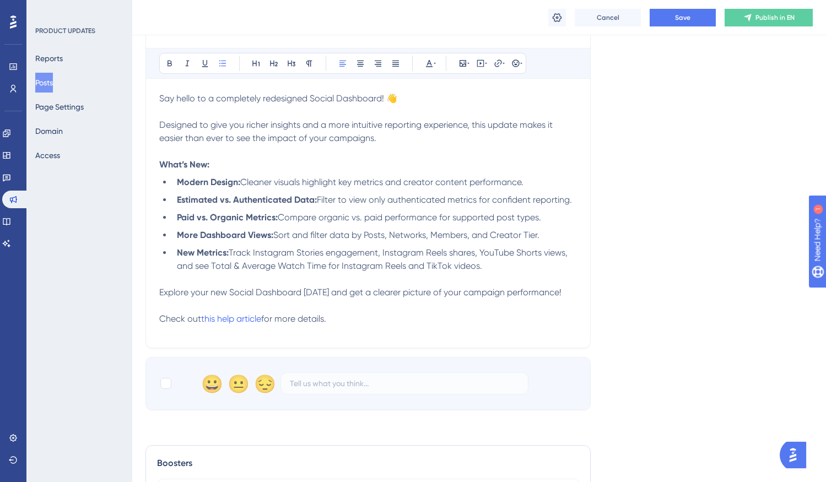
click at [424, 184] on span "Cleaner visuals highlight key metrics and creator content performance." at bounding box center [381, 182] width 283 height 10
click at [470, 184] on span "Cleaner visuals highlight key metrics and creator content performance." at bounding box center [381, 182] width 283 height 10
click at [529, 184] on li "Modern Design: Cleaner visuals highlight key metrics and creator content perfor…" at bounding box center [375, 182] width 405 height 13
drag, startPoint x: 554, startPoint y: 184, endPoint x: 523, endPoint y: 184, distance: 31.4
click at [551, 184] on li "Modern Design: Cleaner visuals highlight key metrics and creator content perfor…" at bounding box center [375, 182] width 405 height 13
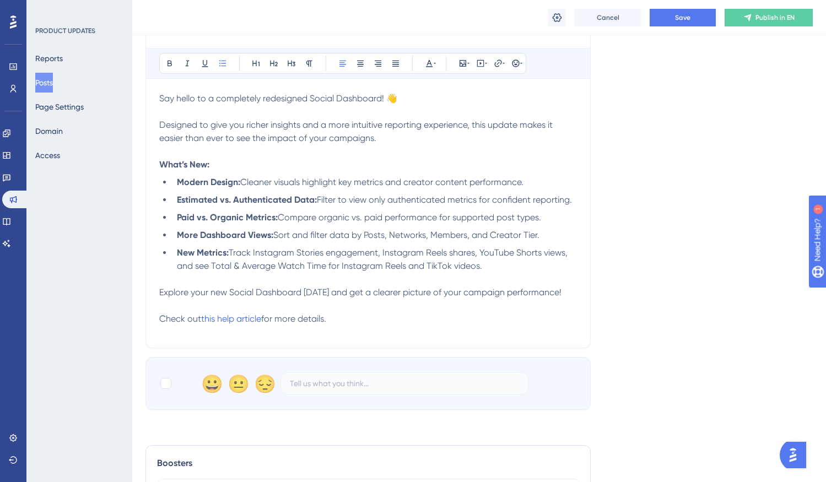
click at [265, 178] on span "Cleaner visuals highlight key metrics and creator content performance." at bounding box center [381, 182] width 283 height 10
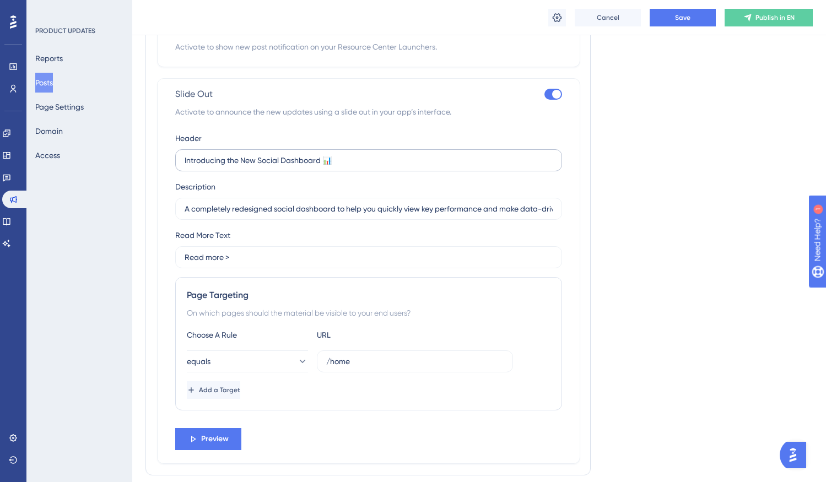
scroll to position [653, 0]
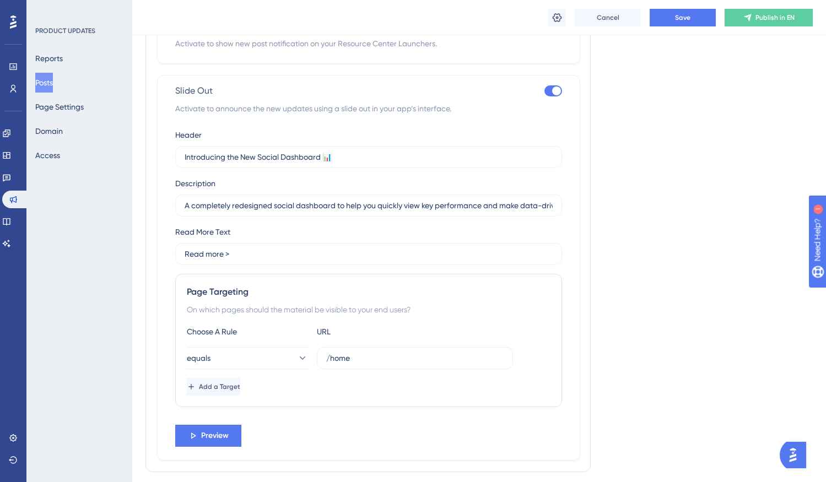
click at [557, 95] on div at bounding box center [556, 91] width 9 height 9
click at [545, 92] on input "checkbox" at bounding box center [544, 91] width 1 height 1
checkbox input "false"
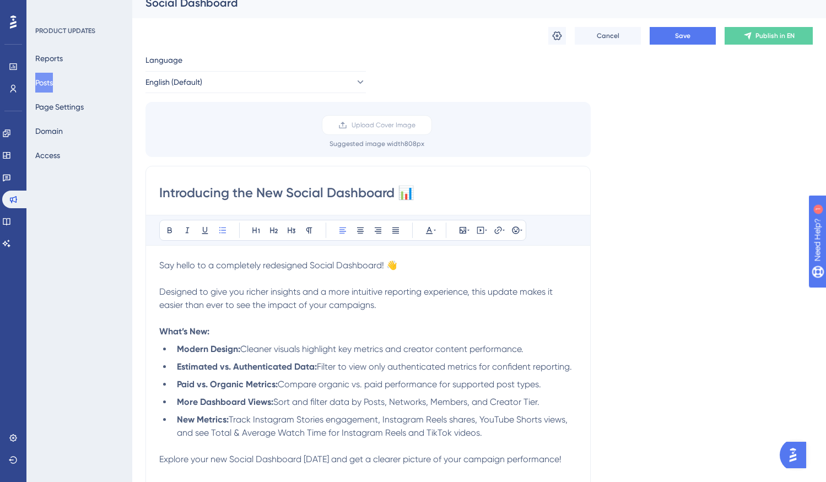
scroll to position [0, 0]
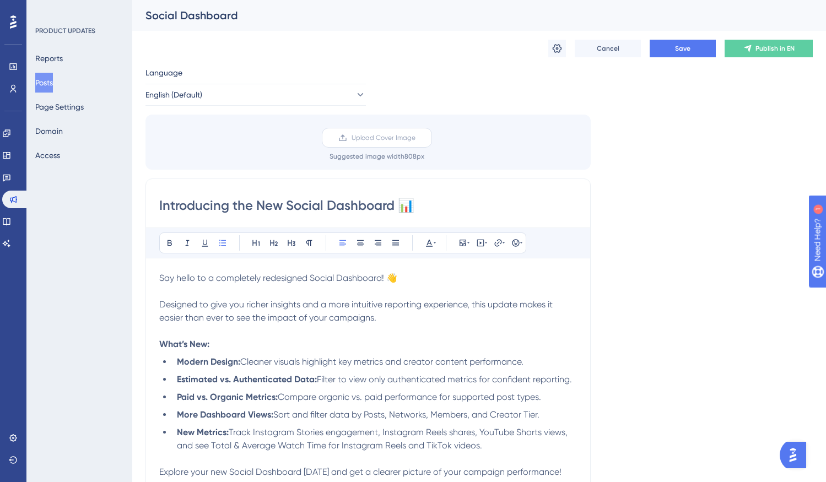
click at [389, 142] on label "Upload Cover Image" at bounding box center [377, 138] width 110 height 20
click at [416, 138] on input "Upload Cover Image" at bounding box center [416, 138] width 0 height 0
click at [684, 47] on span "Save" at bounding box center [682, 48] width 15 height 9
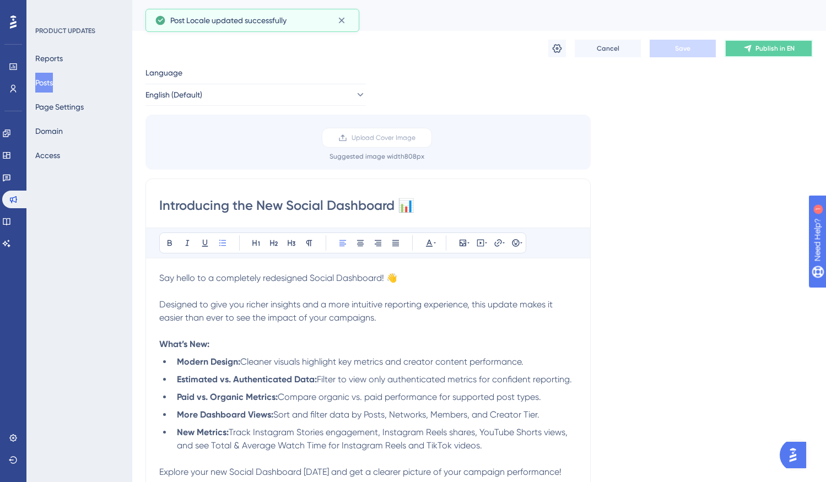
click at [762, 51] on span "Publish in EN" at bounding box center [775, 48] width 39 height 9
